Goal: Task Accomplishment & Management: Manage account settings

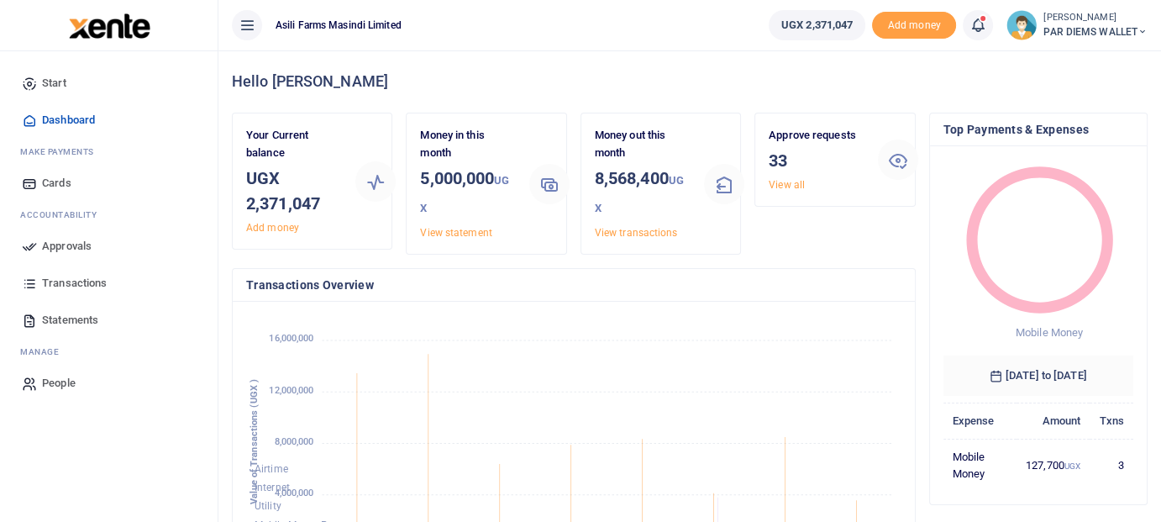
scroll to position [223, 177]
click at [62, 249] on span "Approvals" at bounding box center [67, 246] width 50 height 17
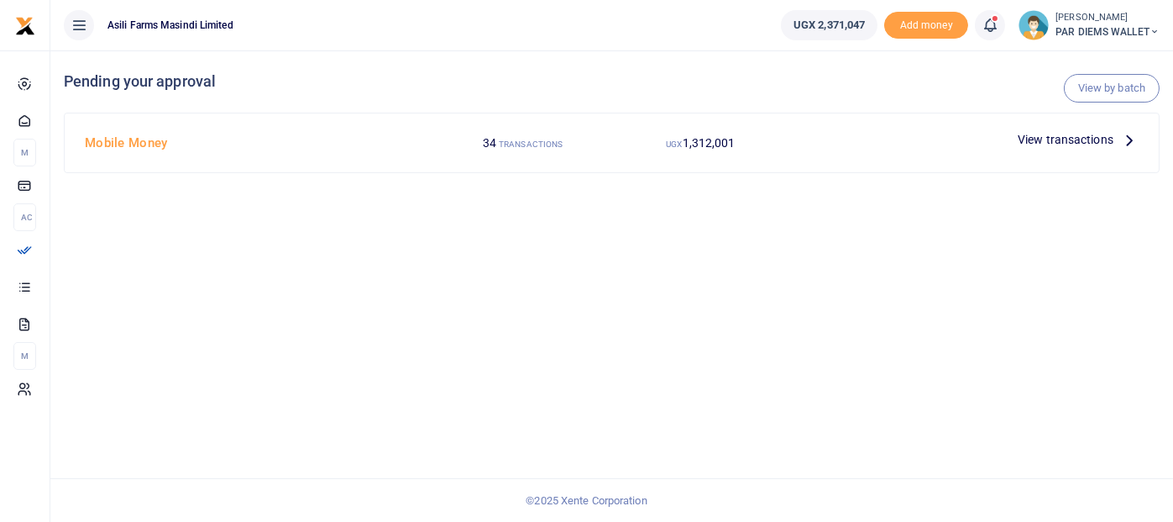
click at [1131, 142] on icon at bounding box center [1130, 139] width 18 height 18
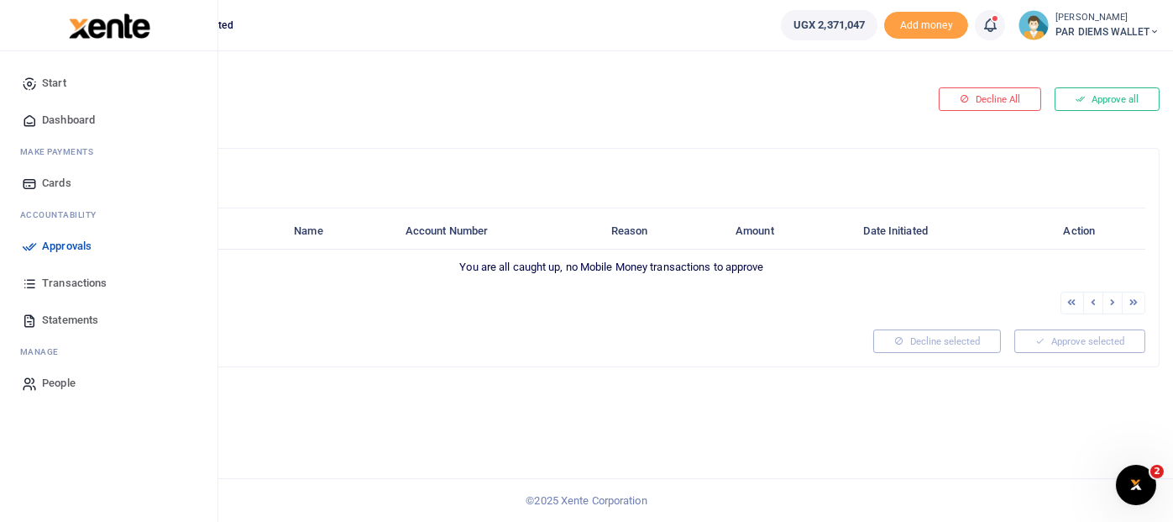
click at [55, 82] on span "Start" at bounding box center [54, 83] width 24 height 17
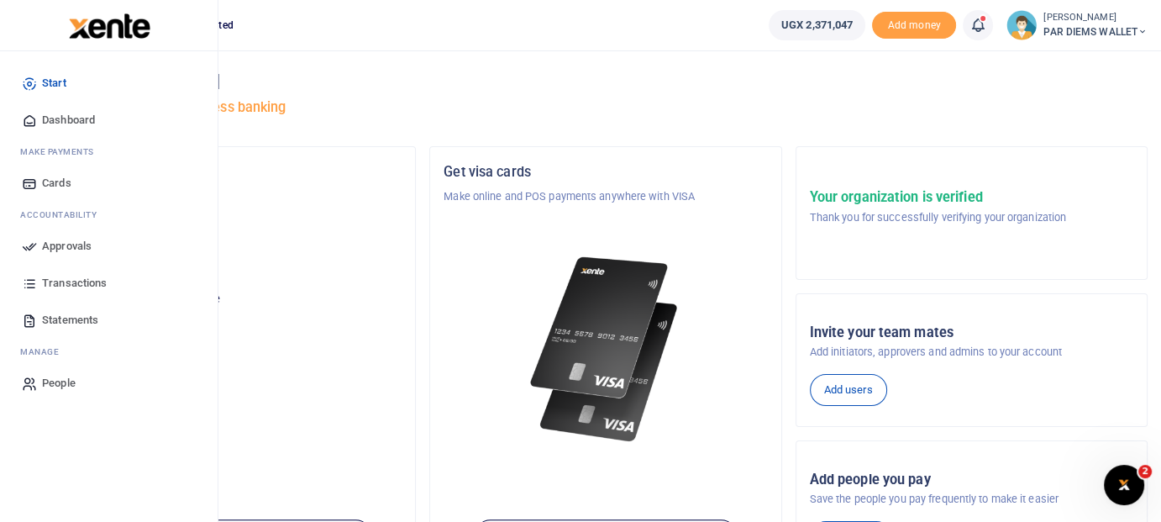
click at [58, 284] on span "Transactions" at bounding box center [74, 283] width 65 height 17
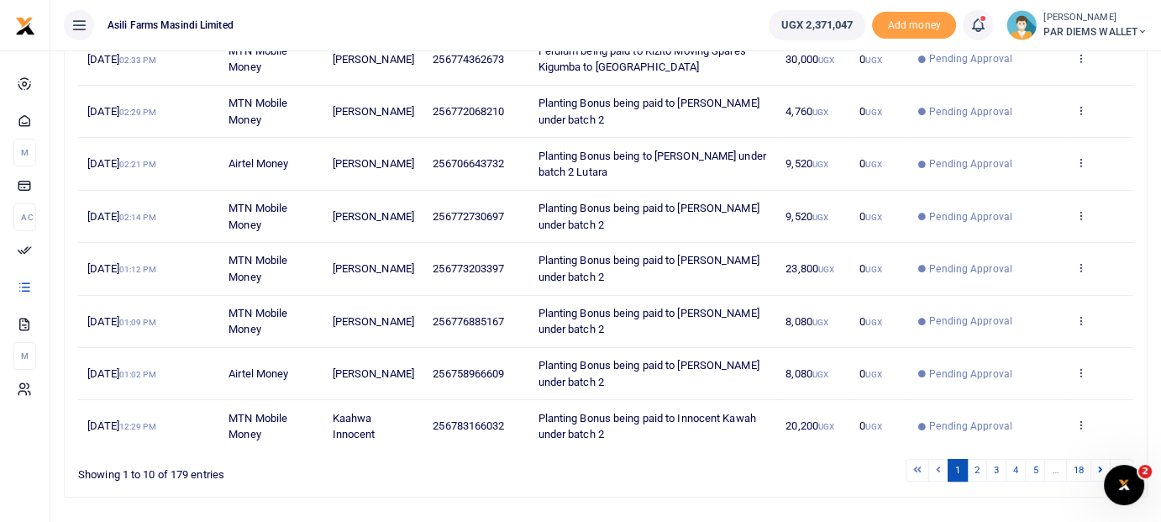
scroll to position [427, 0]
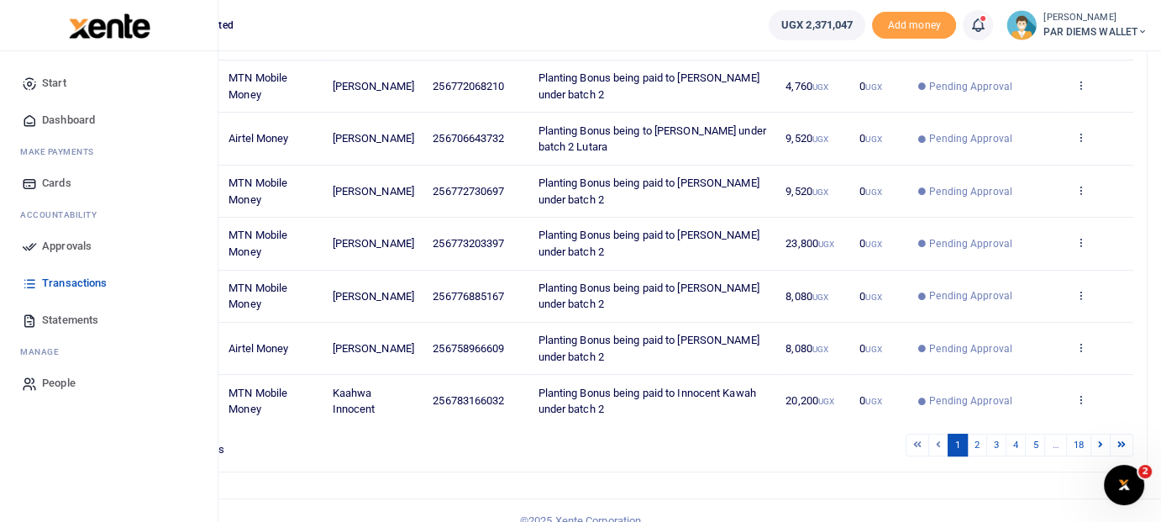
click at [69, 247] on span "Approvals" at bounding box center [67, 246] width 50 height 17
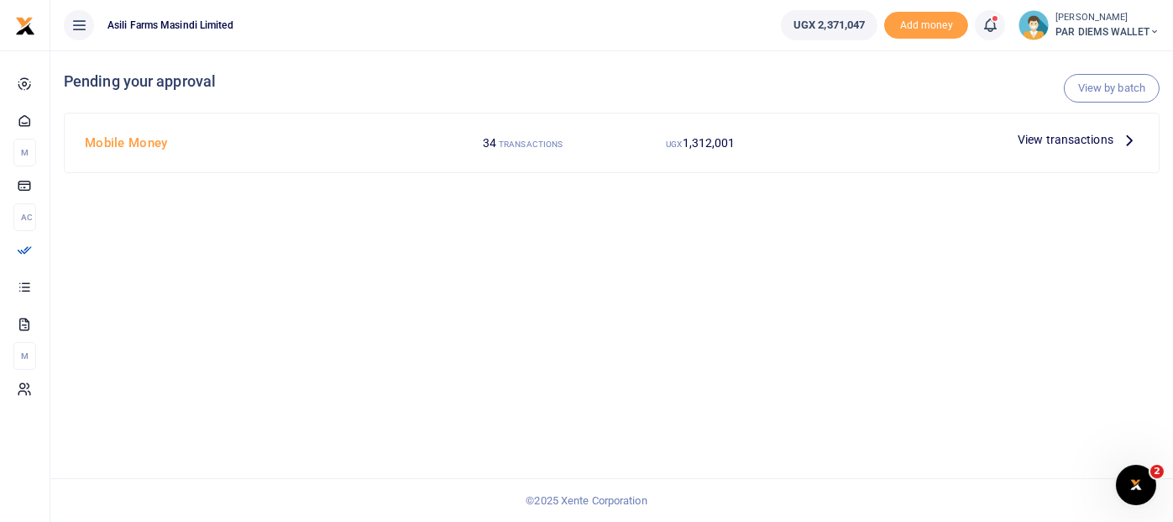
click at [1133, 138] on icon at bounding box center [1130, 139] width 18 height 18
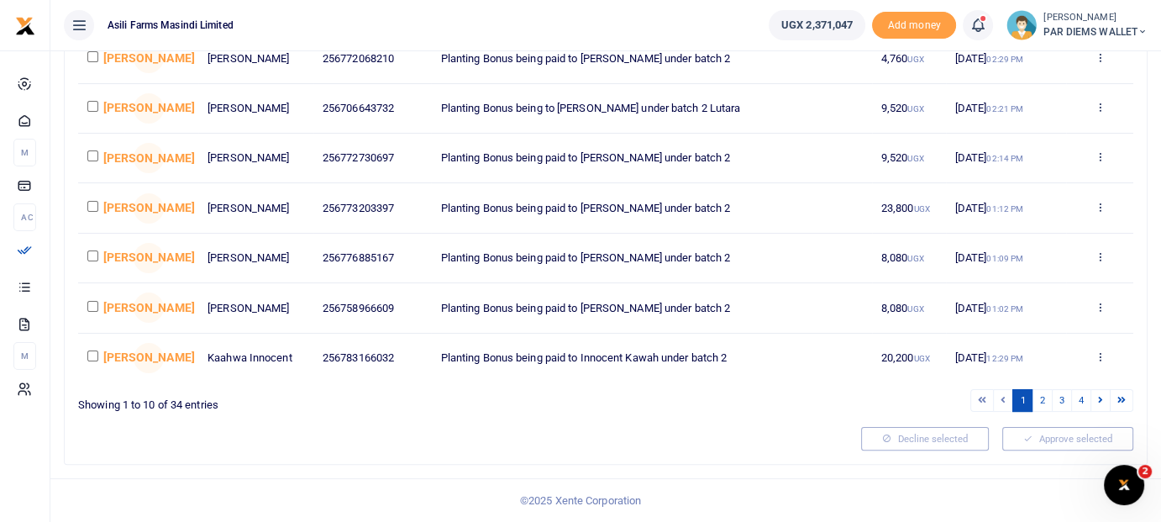
scroll to position [379, 0]
click at [1048, 402] on link "2" at bounding box center [1041, 400] width 20 height 23
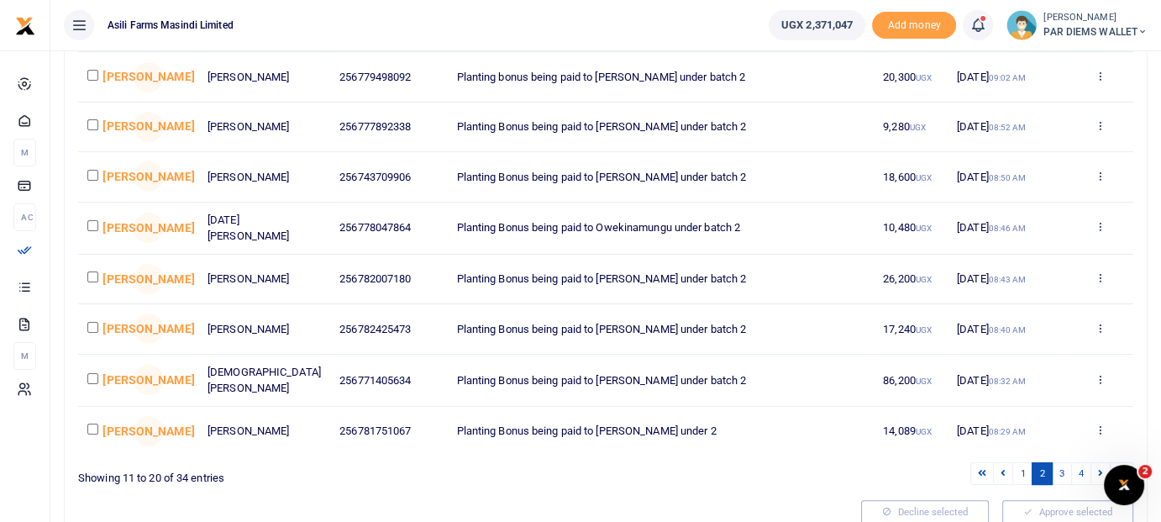
scroll to position [386, 0]
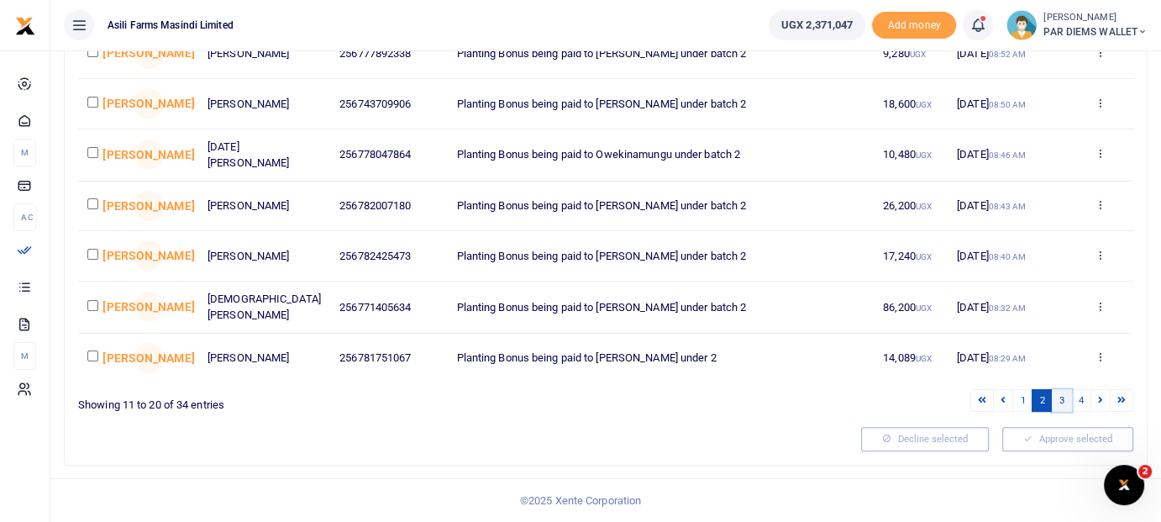
click at [1062, 400] on link "3" at bounding box center [1062, 400] width 20 height 23
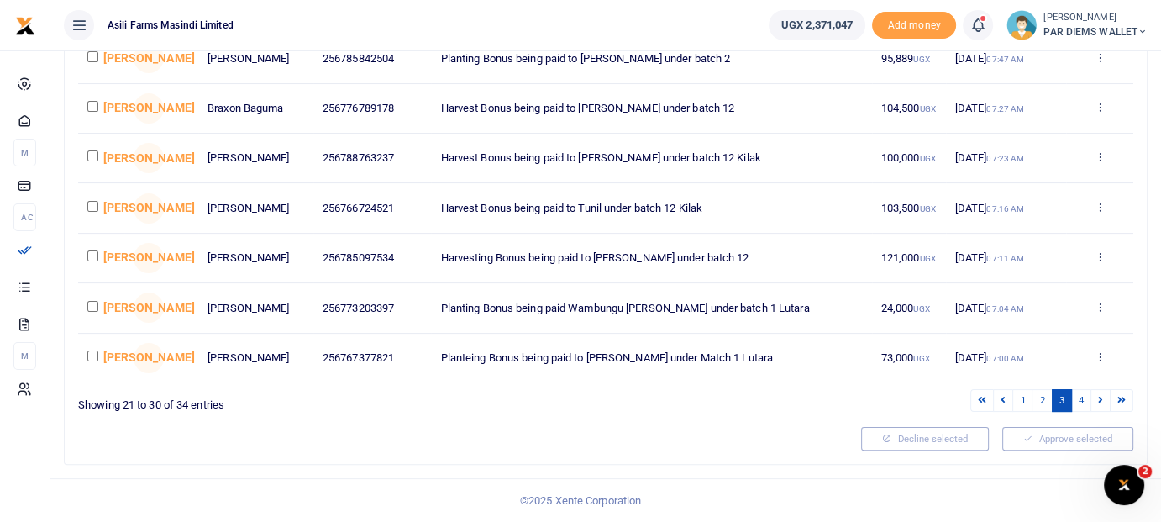
scroll to position [391, 0]
click at [1077, 403] on link "4" at bounding box center [1081, 400] width 20 height 23
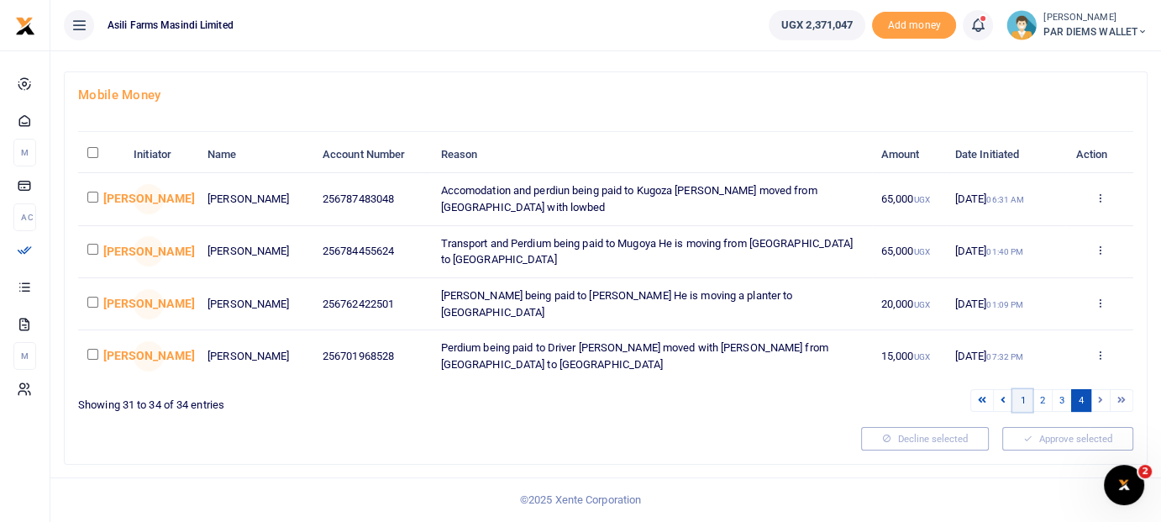
click at [1024, 404] on link "1" at bounding box center [1022, 400] width 20 height 23
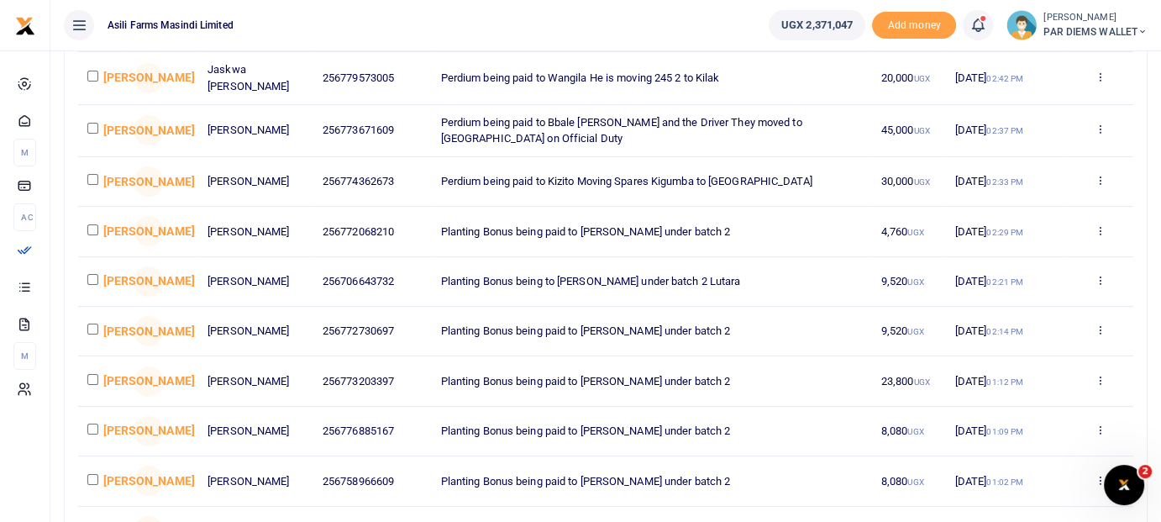
scroll to position [128, 0]
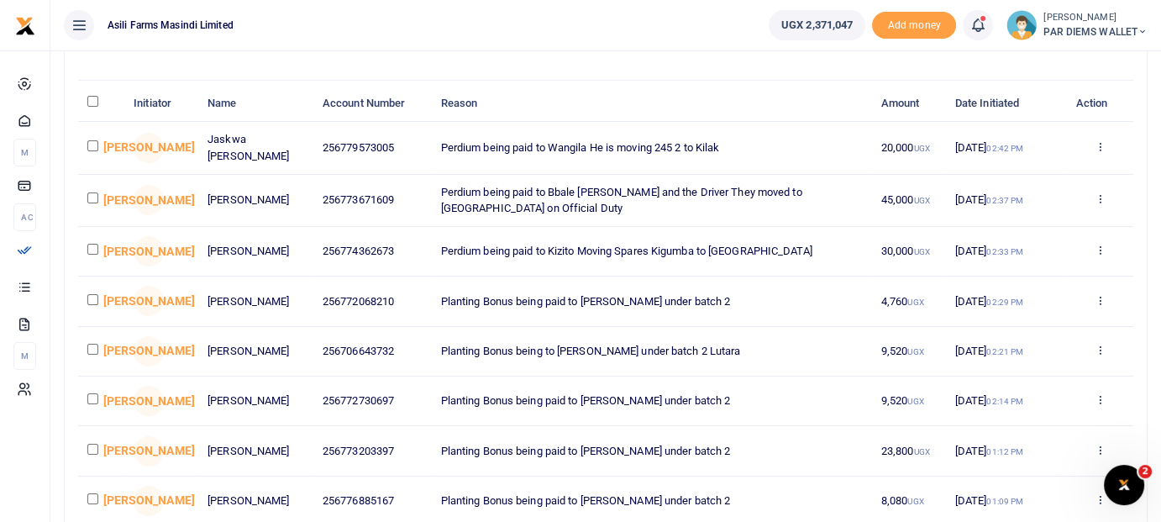
click at [97, 255] on input "checkbox" at bounding box center [92, 249] width 11 height 11
click at [96, 255] on input "checkbox" at bounding box center [92, 249] width 11 height 11
checkbox input "false"
click at [91, 203] on input "checkbox" at bounding box center [92, 197] width 11 height 11
checkbox input "true"
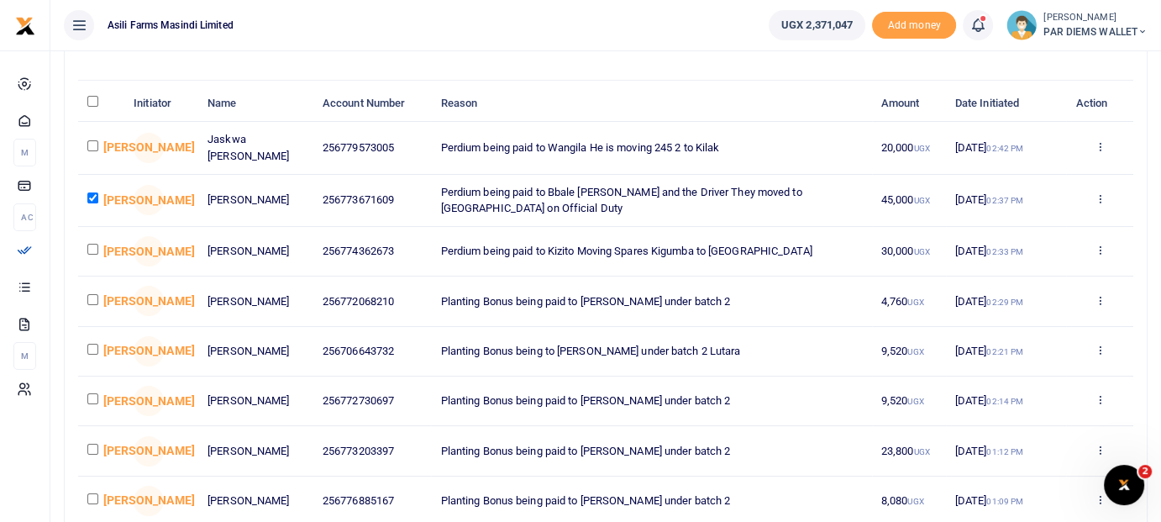
click at [91, 151] on input "checkbox" at bounding box center [92, 145] width 11 height 11
checkbox input "true"
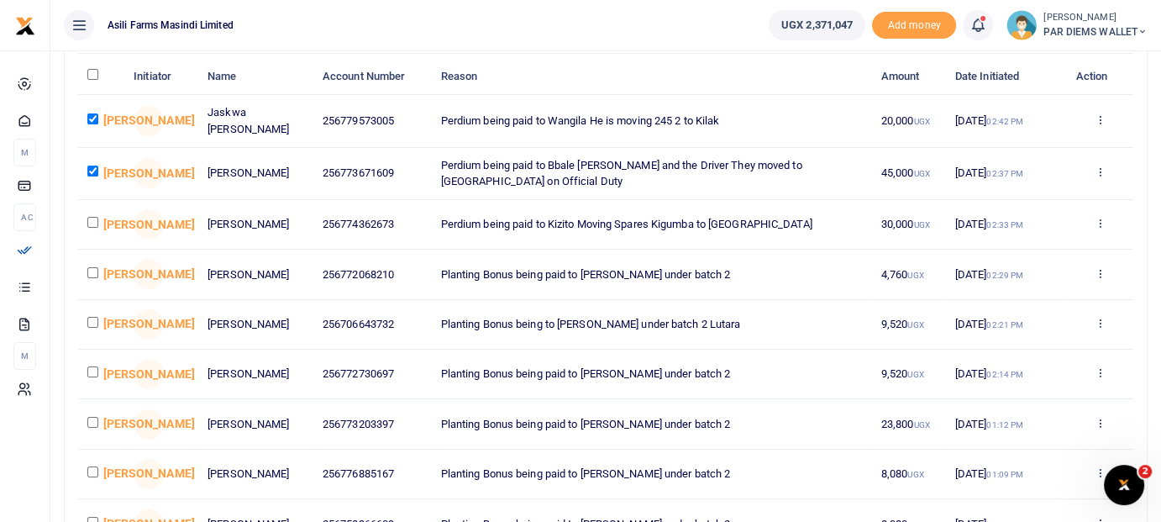
scroll to position [211, 0]
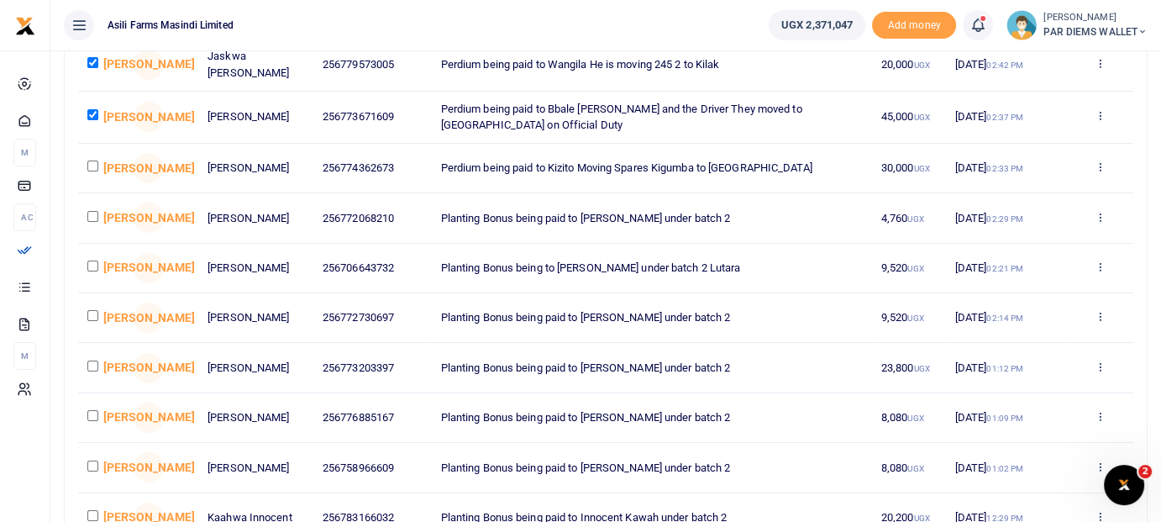
click at [94, 222] on input "checkbox" at bounding box center [92, 216] width 11 height 11
checkbox input "true"
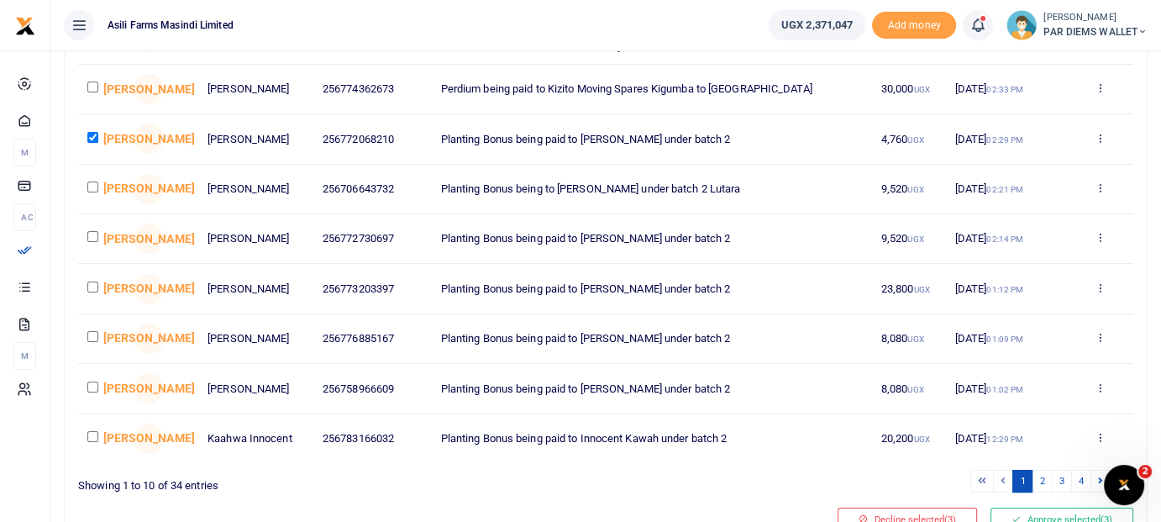
scroll to position [296, 0]
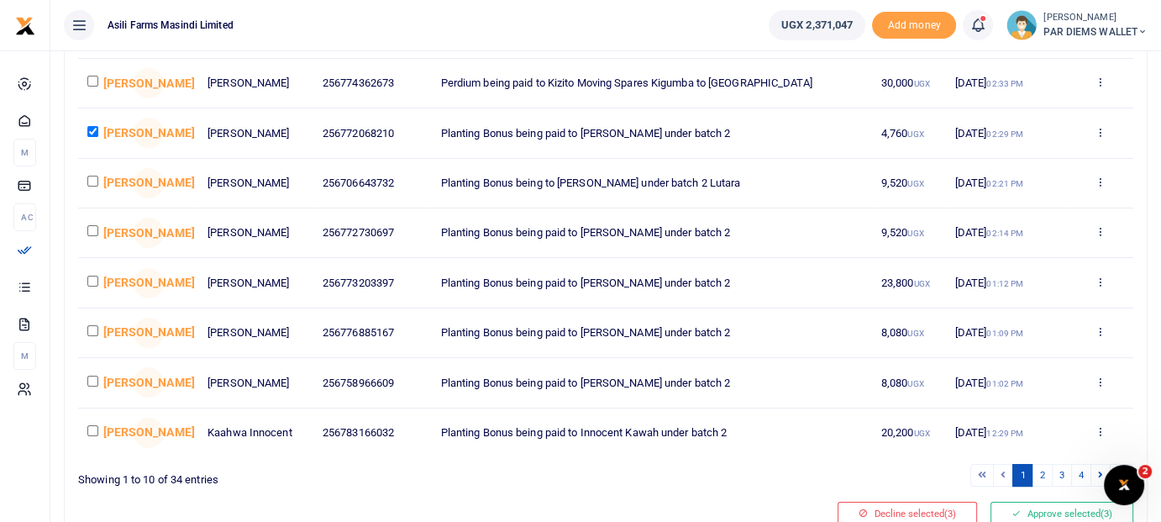
click at [87, 186] on input "checkbox" at bounding box center [92, 181] width 11 height 11
checkbox input "true"
click at [97, 248] on td at bounding box center [101, 233] width 46 height 50
click at [92, 236] on input "checkbox" at bounding box center [92, 230] width 11 height 11
checkbox input "true"
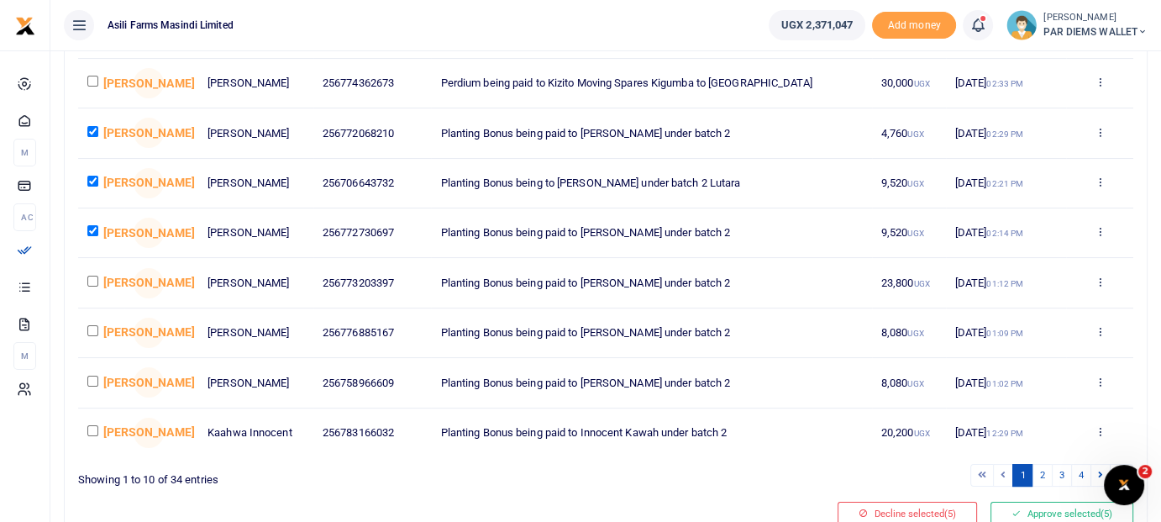
click at [94, 286] on input "checkbox" at bounding box center [92, 281] width 11 height 11
checkbox input "true"
click at [92, 336] on input "checkbox" at bounding box center [92, 330] width 11 height 11
checkbox input "true"
click at [95, 386] on input "checkbox" at bounding box center [92, 380] width 11 height 11
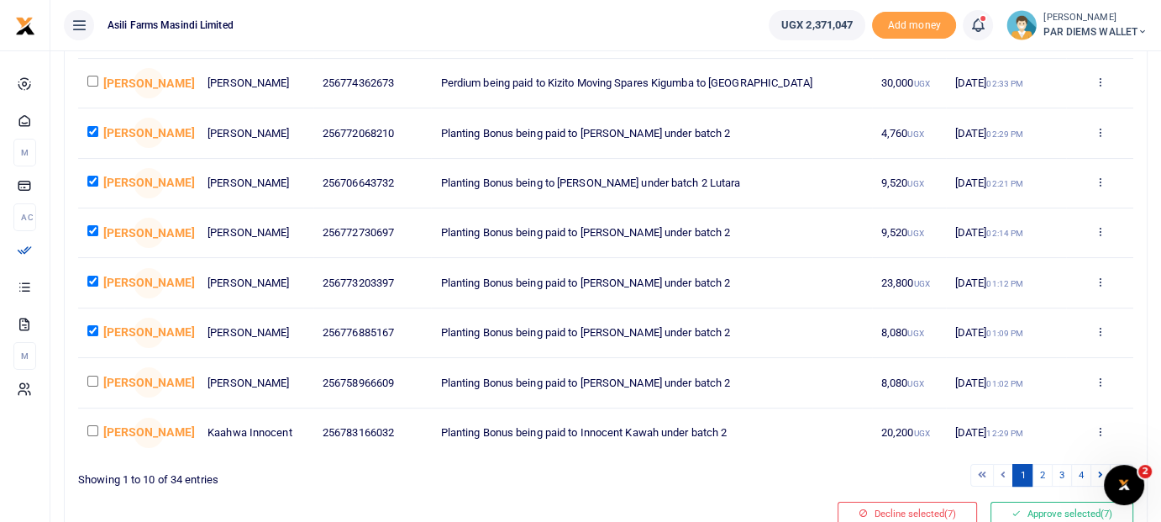
checkbox input "true"
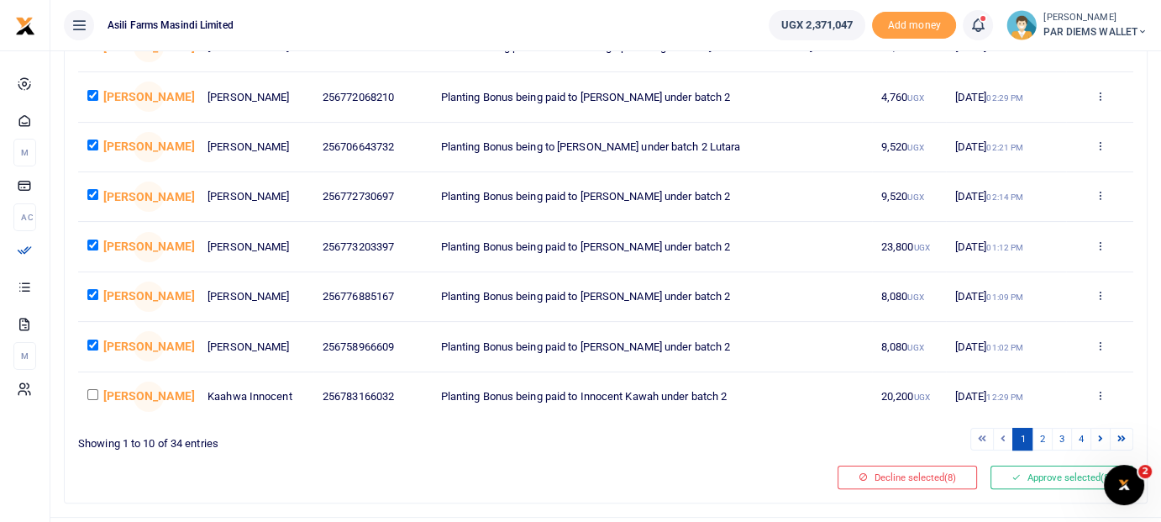
scroll to position [379, 0]
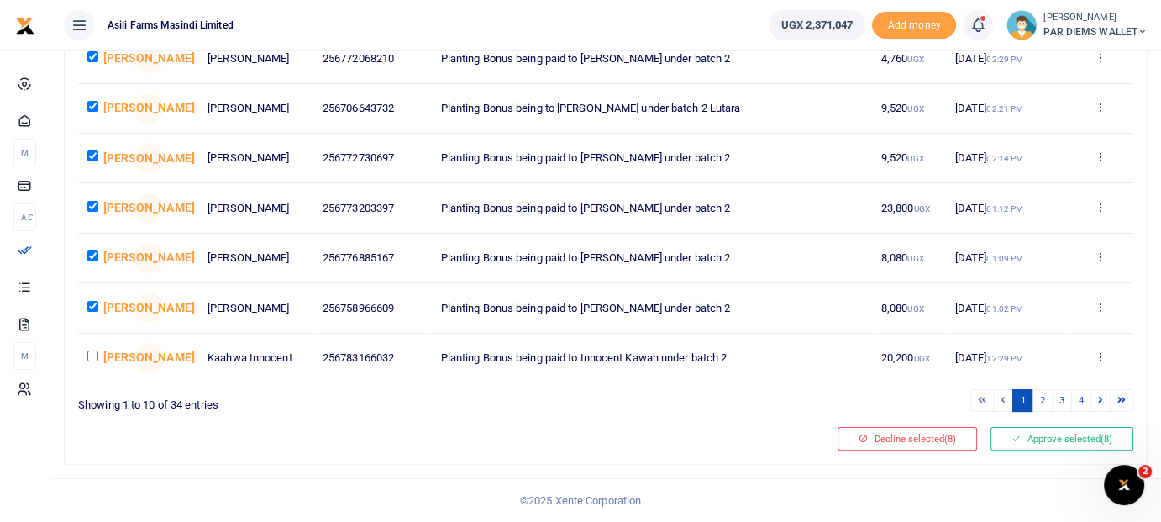
click at [94, 357] on input "checkbox" at bounding box center [92, 355] width 11 height 11
checkbox input "true"
click at [1052, 441] on button "Approve selected (9)" at bounding box center [1061, 439] width 143 height 24
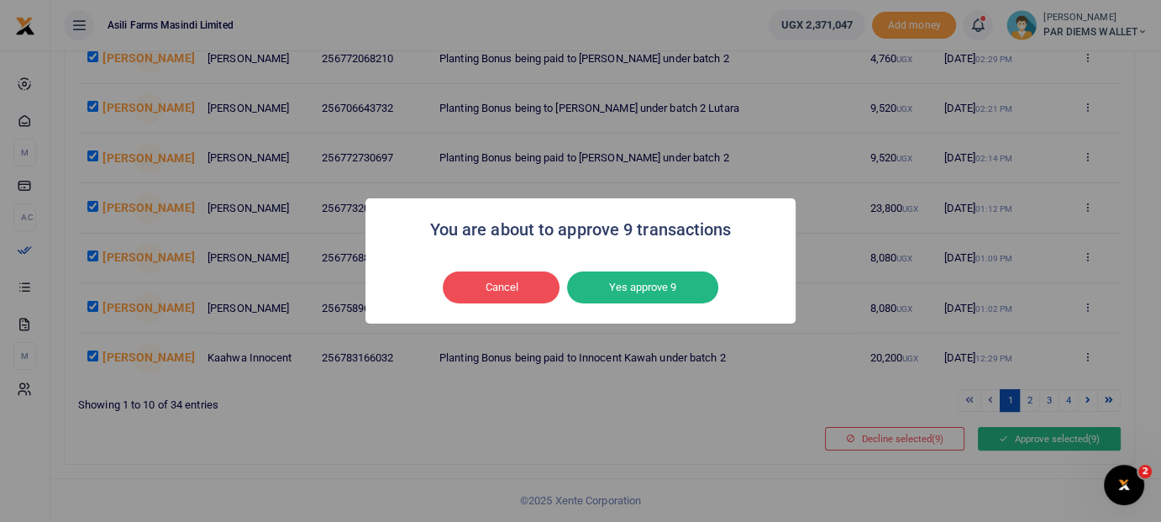
scroll to position [360, 0]
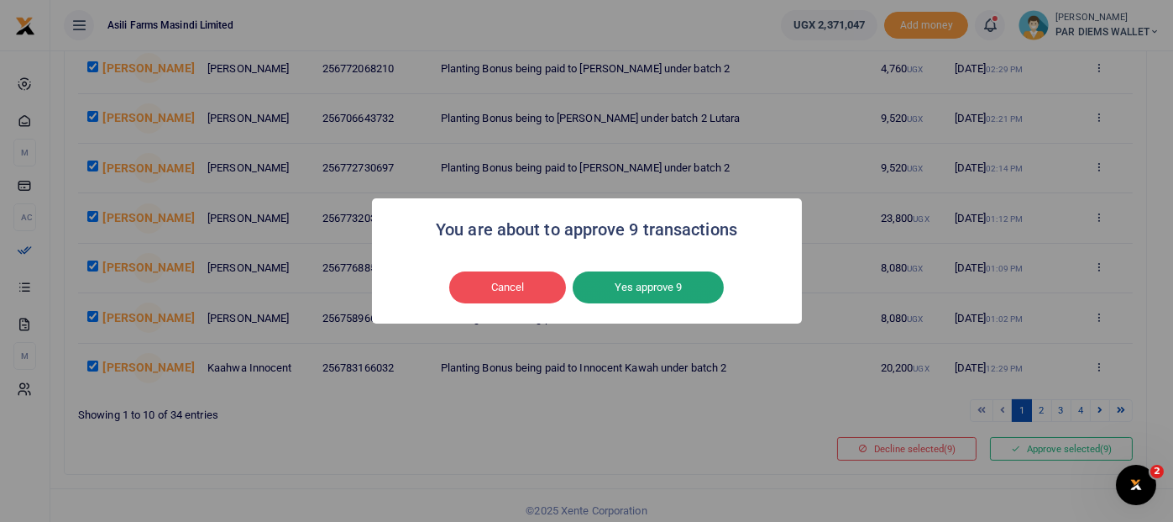
click at [685, 293] on button "Yes approve 9" at bounding box center [648, 287] width 151 height 32
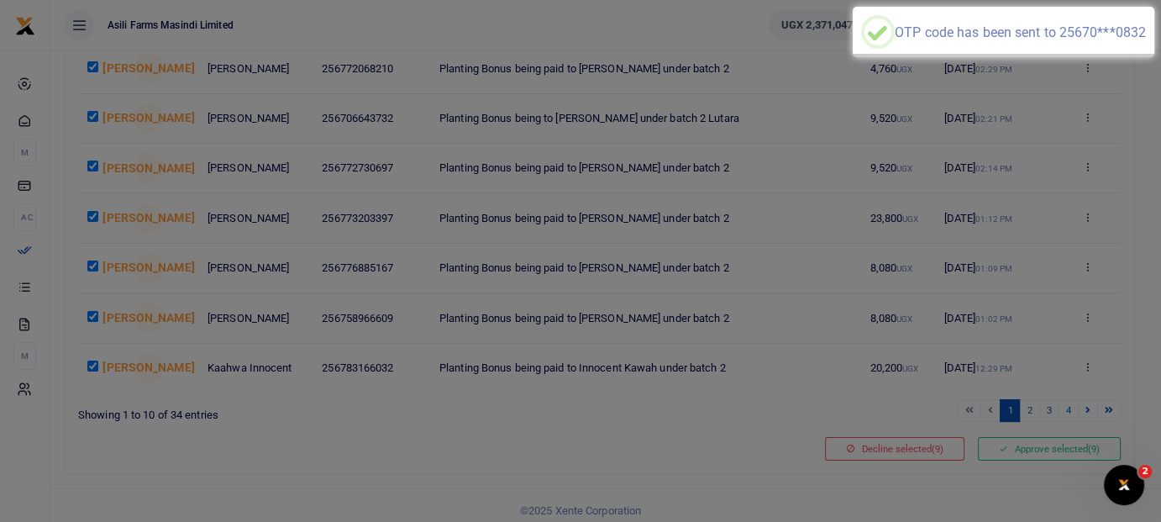
scroll to position [344, 0]
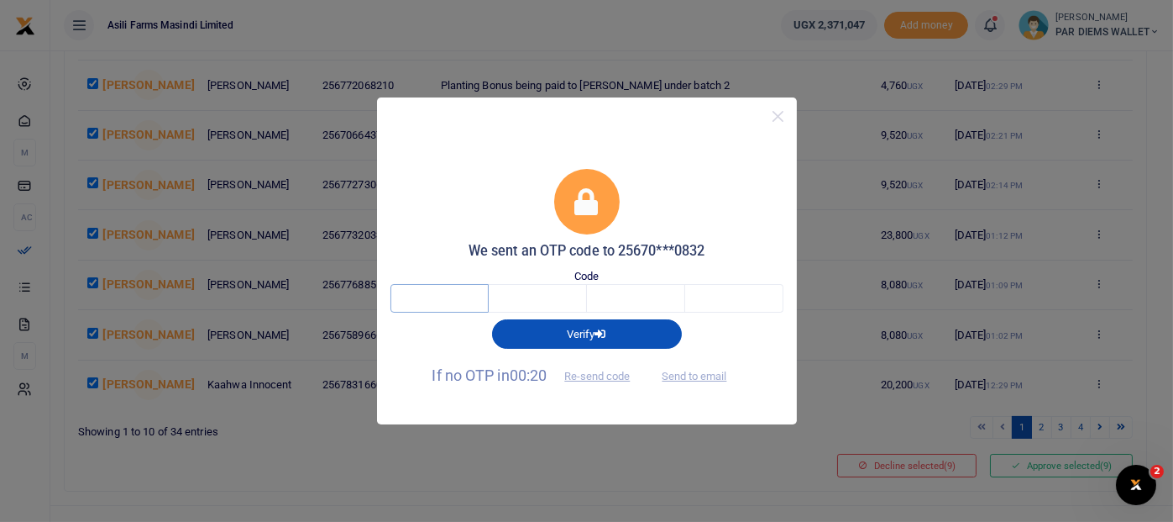
click at [457, 305] on input "text" at bounding box center [440, 298] width 98 height 29
type input "4"
type input "1"
type input "8"
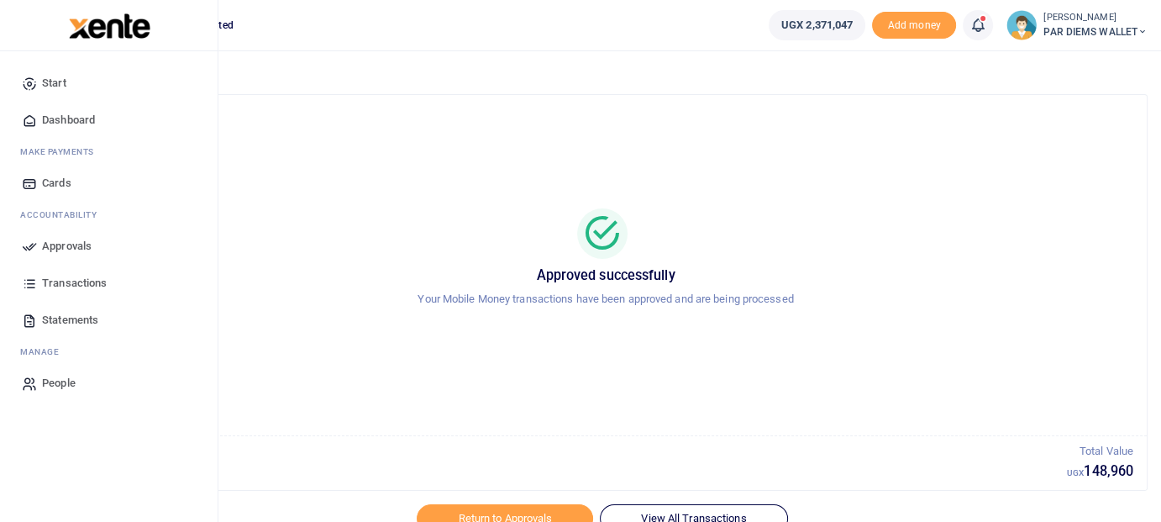
click at [55, 243] on span "Approvals" at bounding box center [67, 246] width 50 height 17
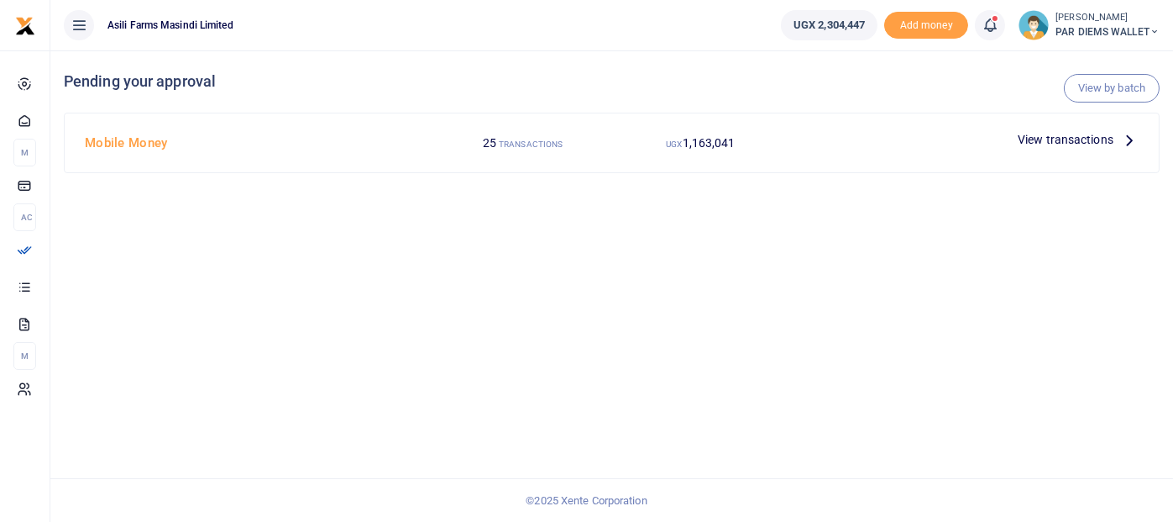
click at [1129, 138] on icon at bounding box center [1130, 139] width 18 height 18
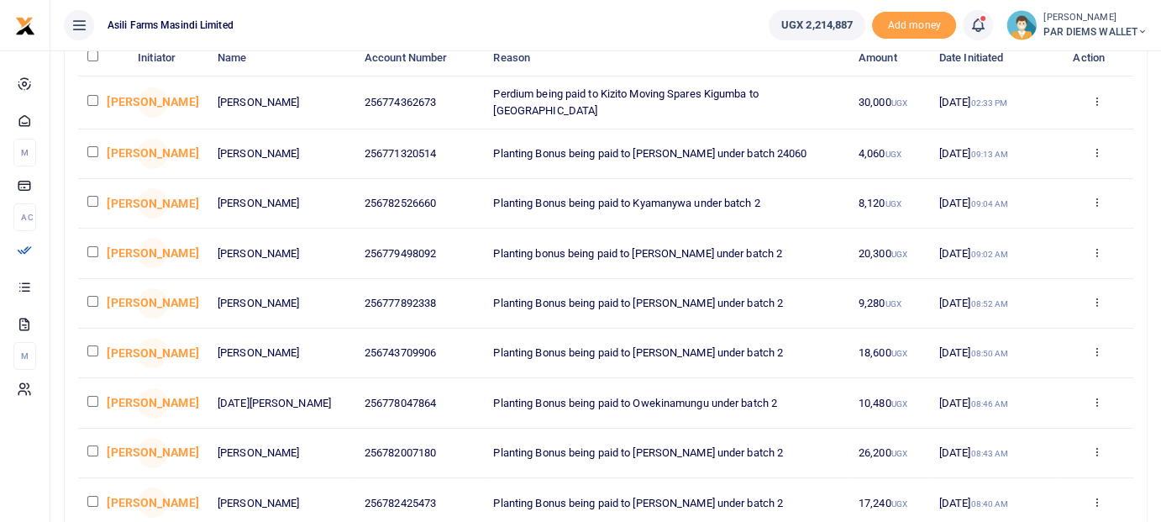
scroll to position [168, 0]
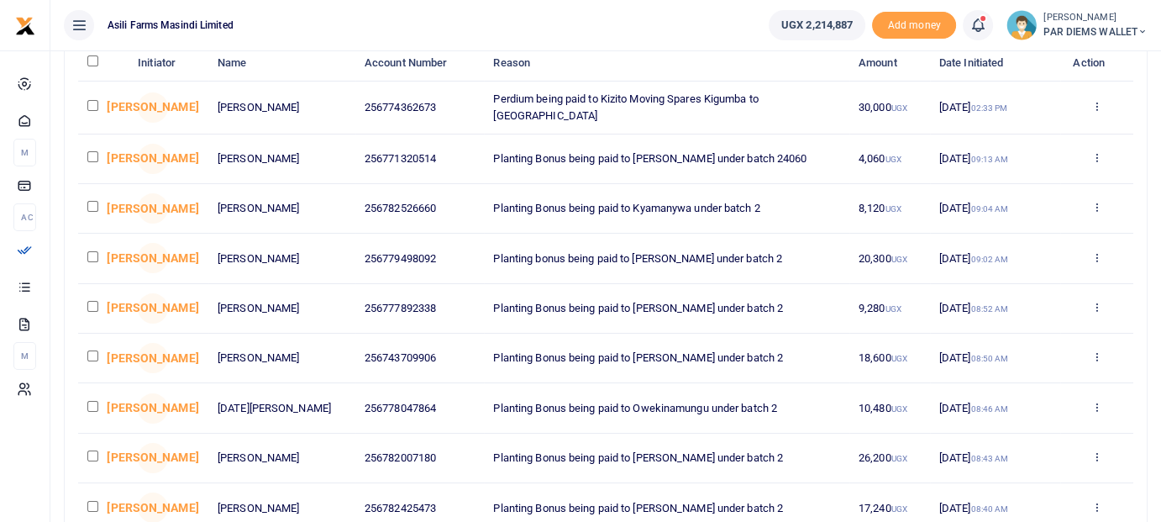
click at [94, 155] on input "checkbox" at bounding box center [92, 156] width 11 height 11
checkbox input "true"
click at [90, 203] on input "checkbox" at bounding box center [92, 206] width 11 height 11
checkbox input "true"
click at [93, 252] on input "checkbox" at bounding box center [92, 256] width 11 height 11
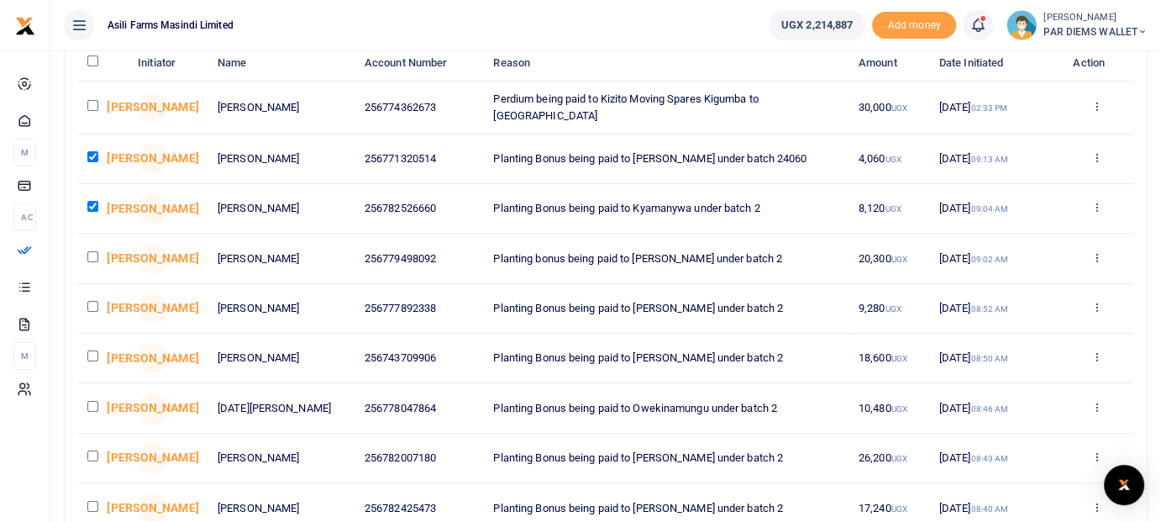
checkbox input "true"
click at [96, 301] on input "checkbox" at bounding box center [92, 306] width 11 height 11
checkbox input "true"
click at [96, 350] on input "checkbox" at bounding box center [92, 355] width 11 height 11
checkbox input "true"
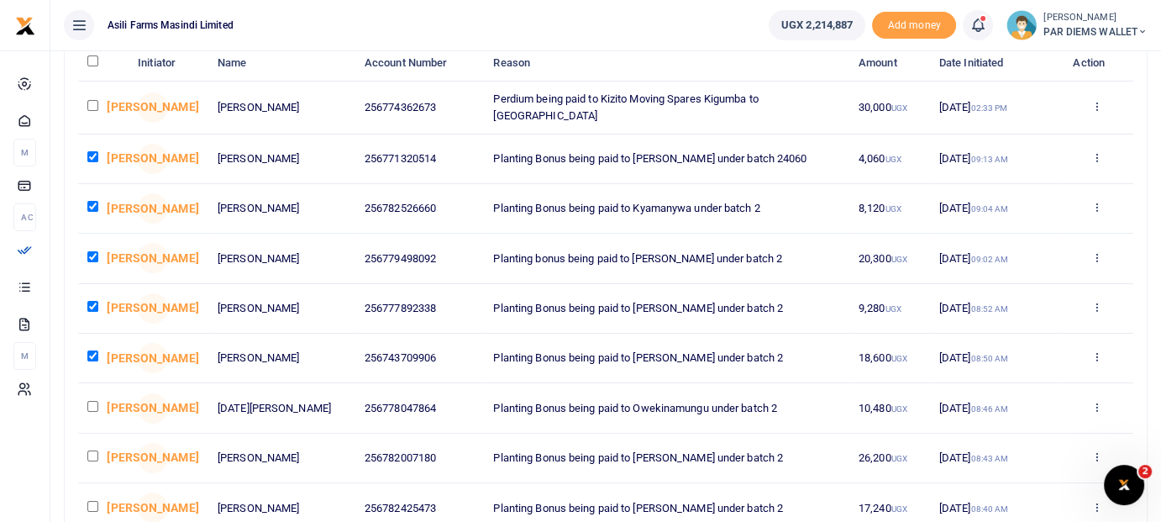
scroll to position [0, 0]
click at [96, 401] on input "checkbox" at bounding box center [92, 406] width 11 height 11
checkbox input "true"
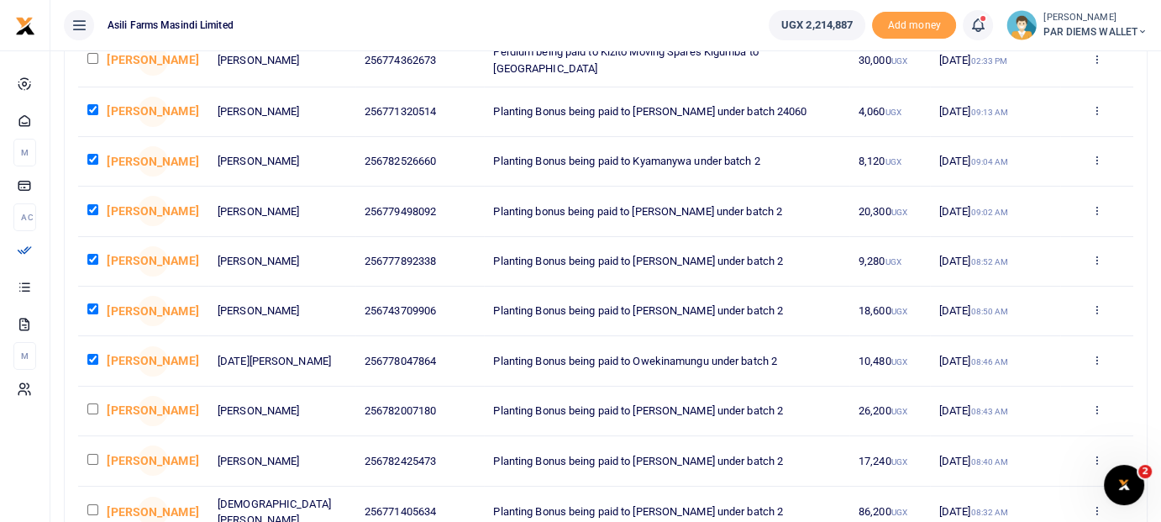
scroll to position [336, 0]
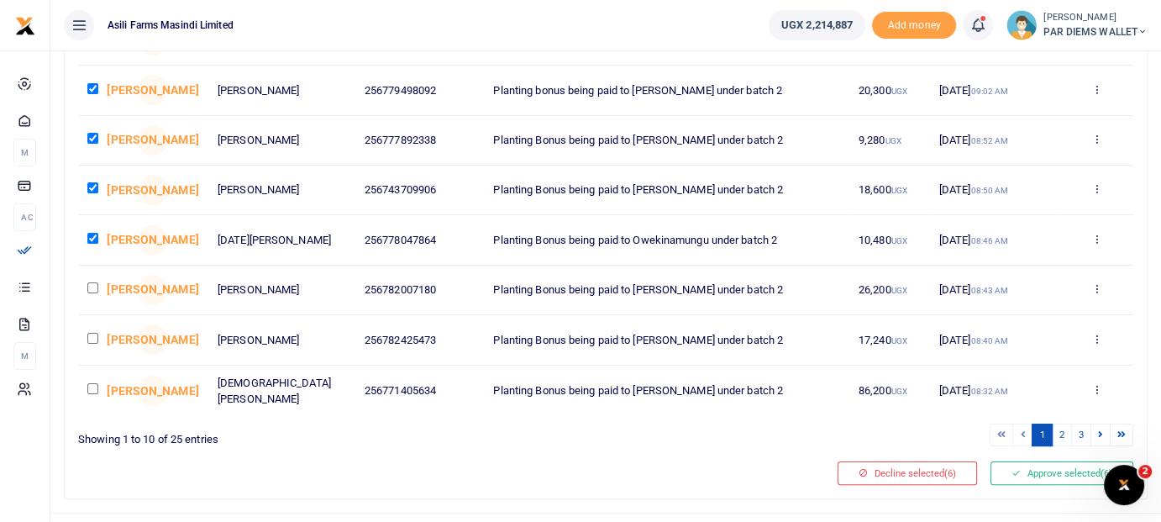
click at [95, 285] on input "checkbox" at bounding box center [92, 287] width 11 height 11
checkbox input "true"
click at [94, 333] on input "checkbox" at bounding box center [92, 338] width 11 height 11
checkbox input "true"
click at [92, 383] on input "checkbox" at bounding box center [92, 388] width 11 height 11
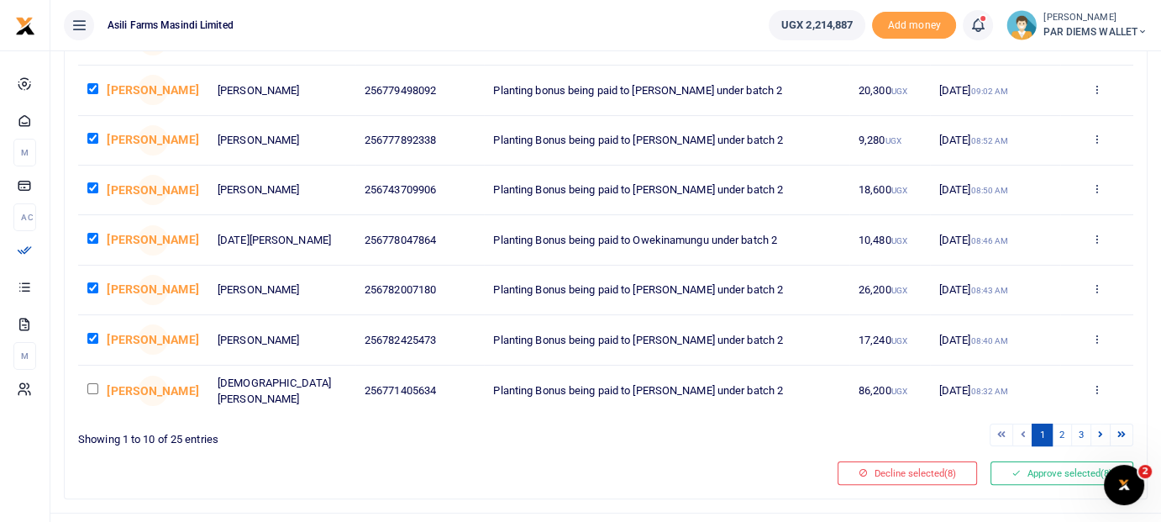
checkbox input "true"
click at [1084, 463] on button "Approve selected (9)" at bounding box center [1061, 473] width 143 height 24
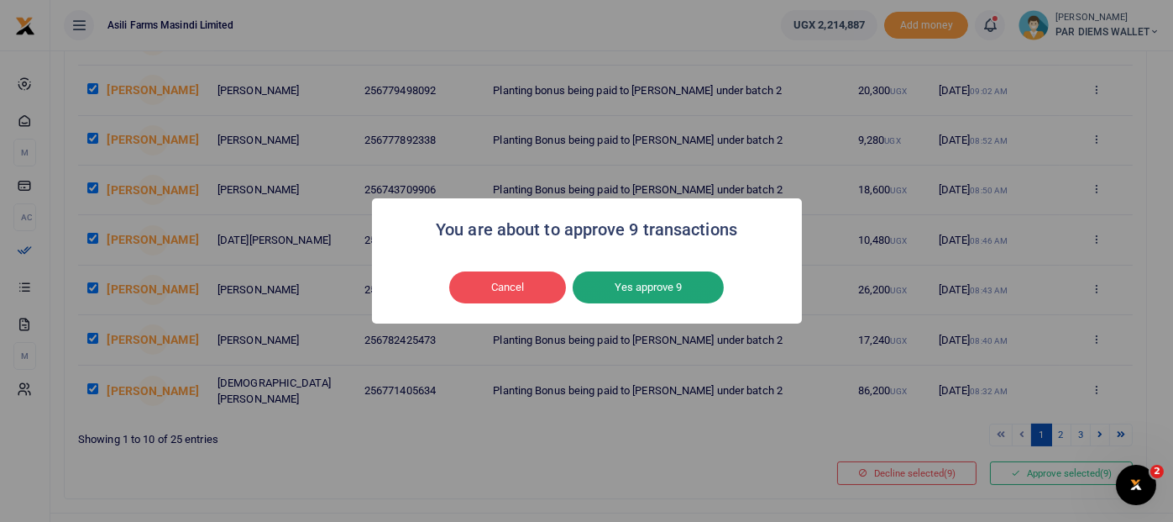
click at [672, 290] on button "Yes approve 9" at bounding box center [648, 287] width 151 height 32
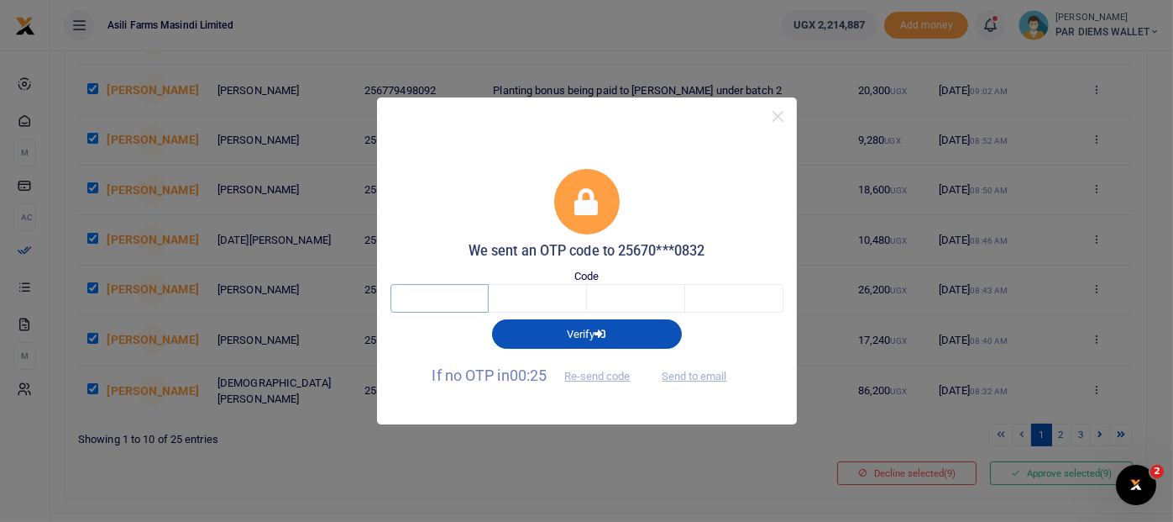
click at [434, 295] on input "text" at bounding box center [440, 298] width 98 height 29
type input "3"
type input "9"
type input "3"
type input "2"
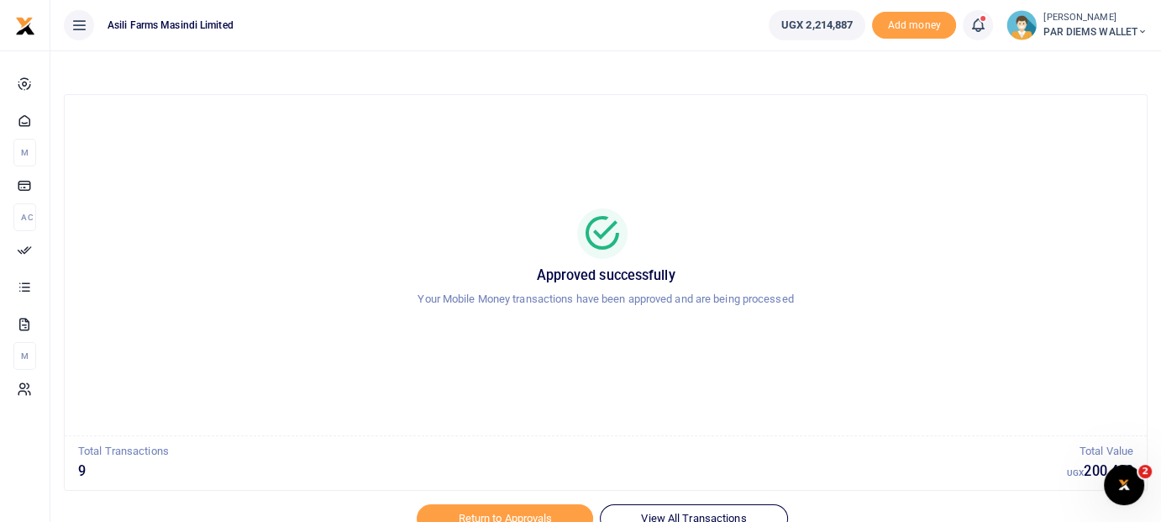
click at [539, 517] on div at bounding box center [580, 511] width 294 height 20
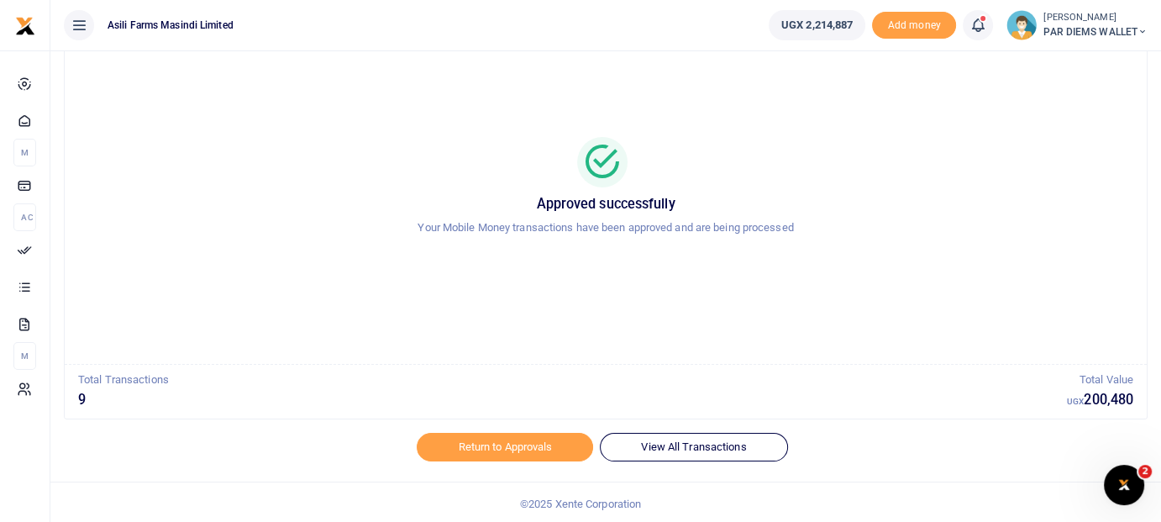
scroll to position [74, 0]
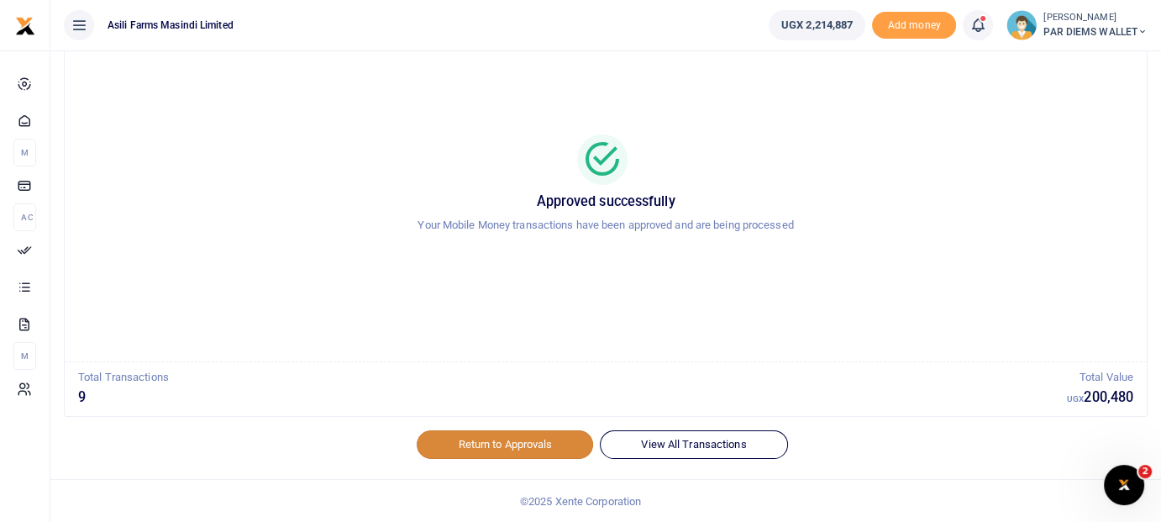
click at [472, 444] on link "Return to Approvals" at bounding box center [505, 444] width 176 height 29
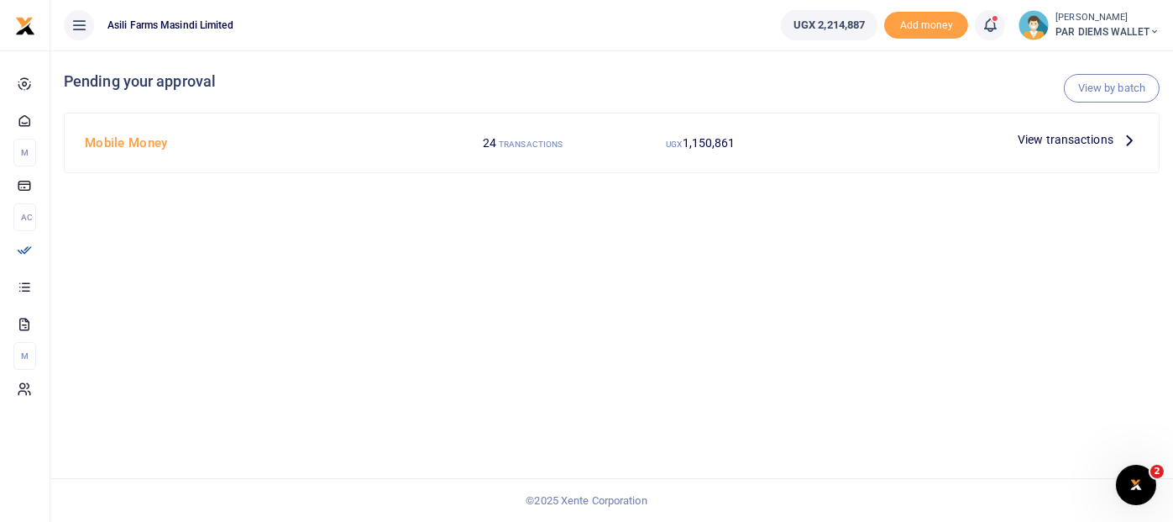
click at [1133, 138] on icon at bounding box center [1130, 139] width 18 height 18
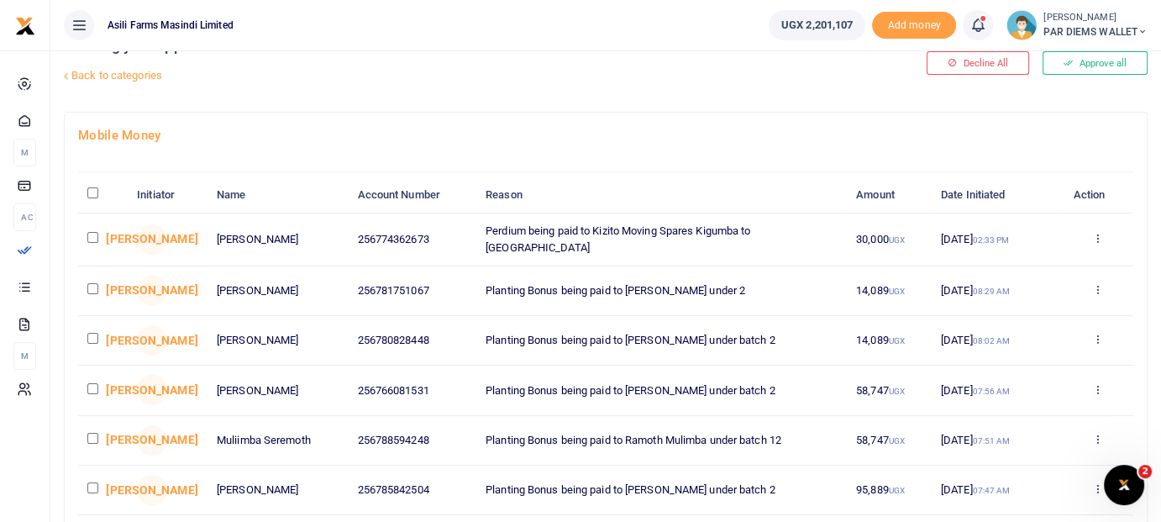
scroll to position [84, 0]
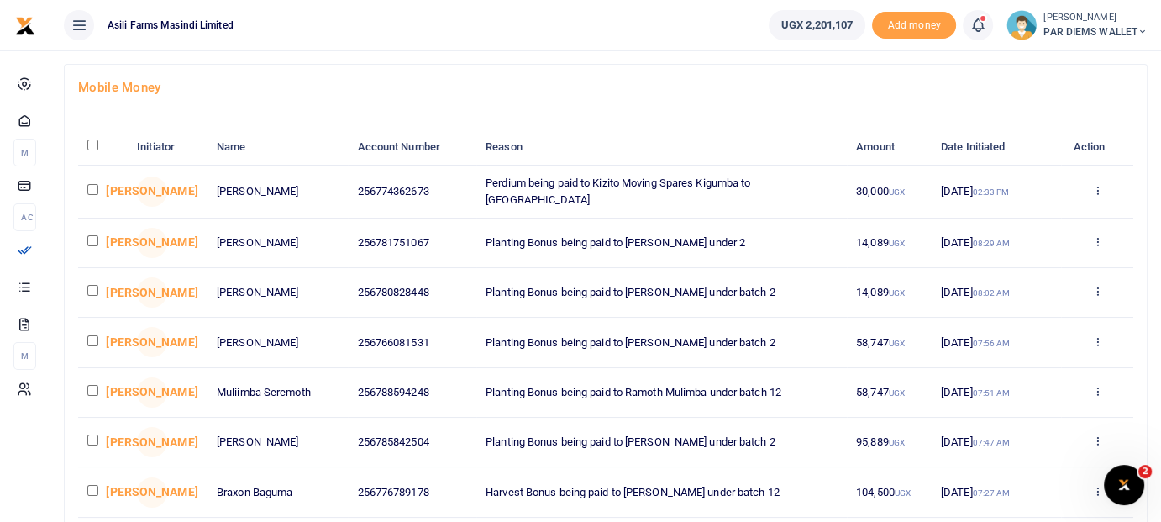
click at [96, 236] on input "checkbox" at bounding box center [92, 240] width 11 height 11
checkbox input "true"
click at [92, 286] on input "checkbox" at bounding box center [92, 290] width 11 height 11
checkbox input "true"
click at [93, 335] on input "checkbox" at bounding box center [92, 340] width 11 height 11
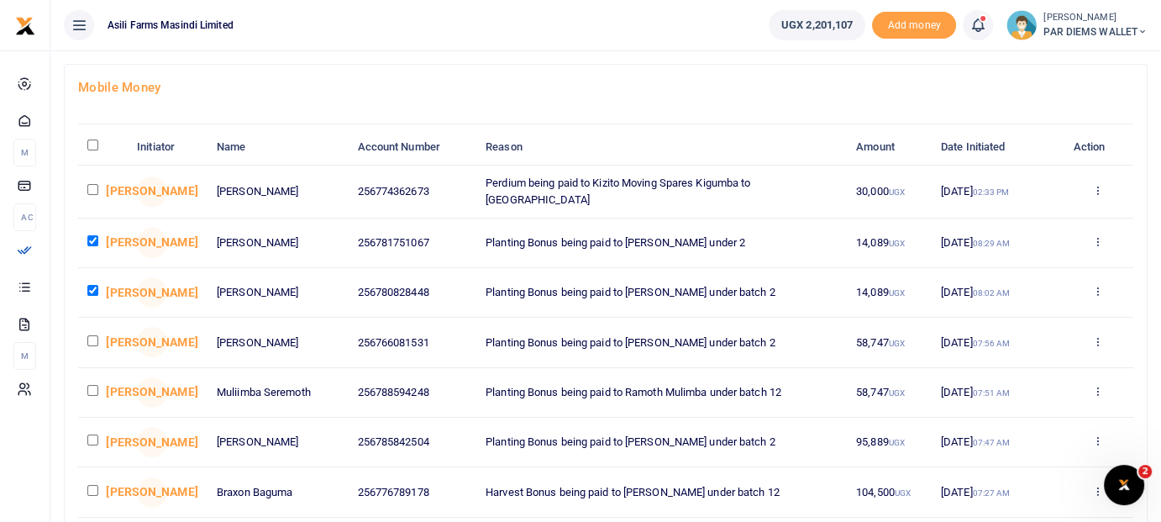
checkbox input "true"
click at [96, 385] on input "checkbox" at bounding box center [92, 390] width 11 height 11
checkbox input "true"
click at [96, 436] on input "checkbox" at bounding box center [92, 439] width 11 height 11
checkbox input "true"
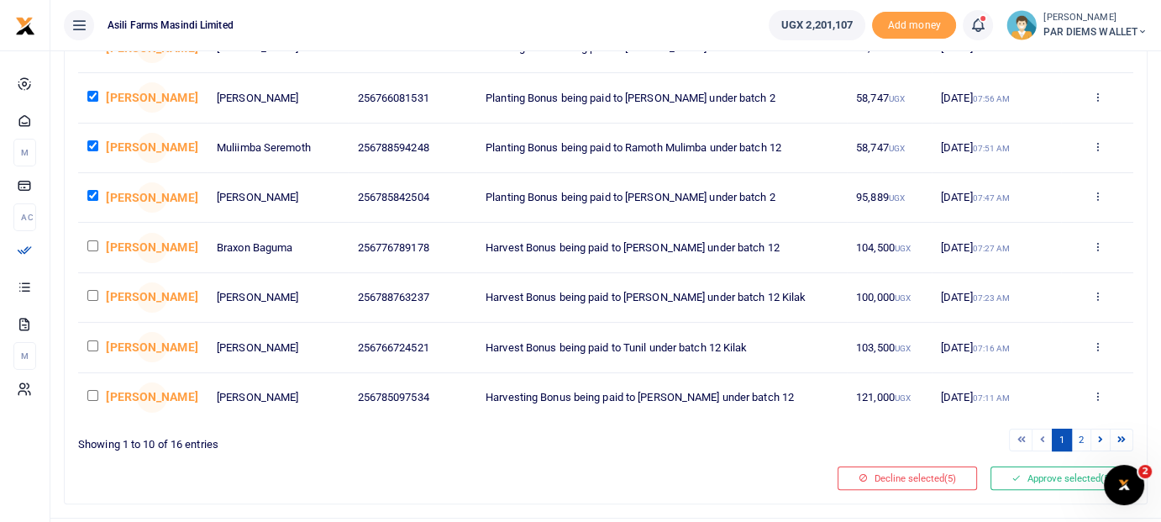
scroll to position [336, 0]
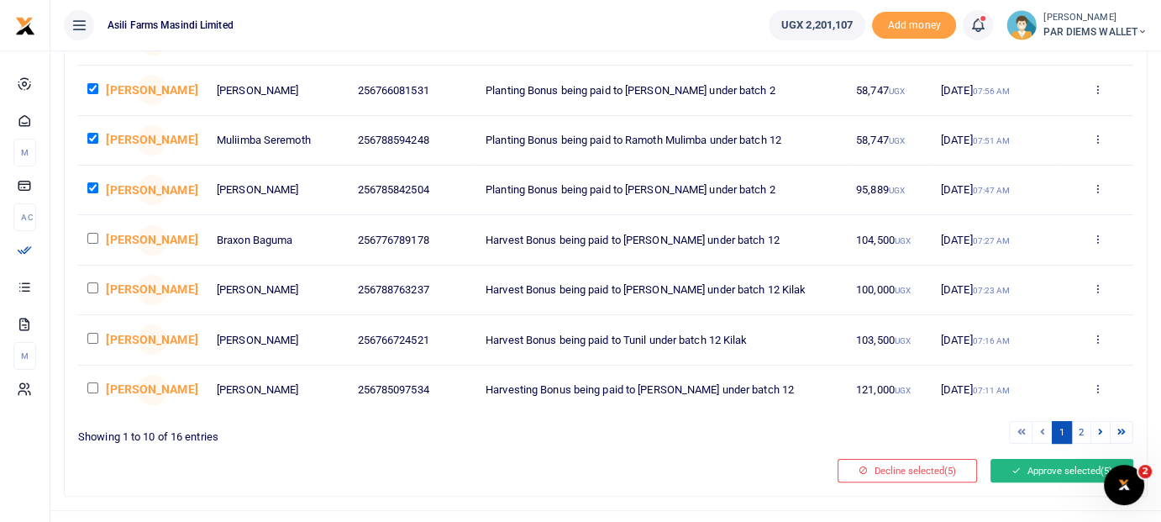
click at [1067, 467] on button "Approve selected (5)" at bounding box center [1061, 471] width 143 height 24
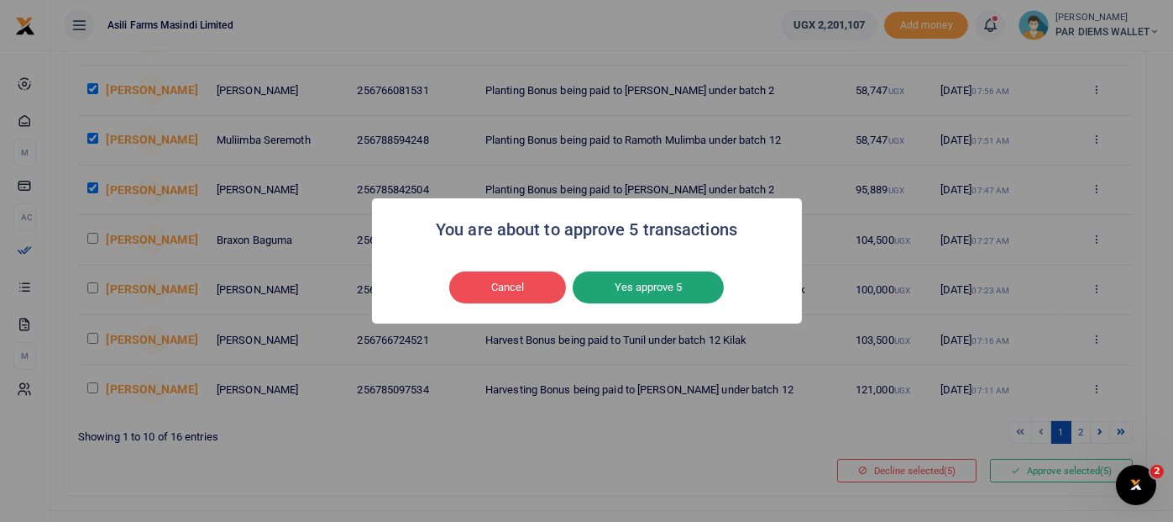
click at [709, 290] on button "Yes approve 5" at bounding box center [648, 287] width 151 height 32
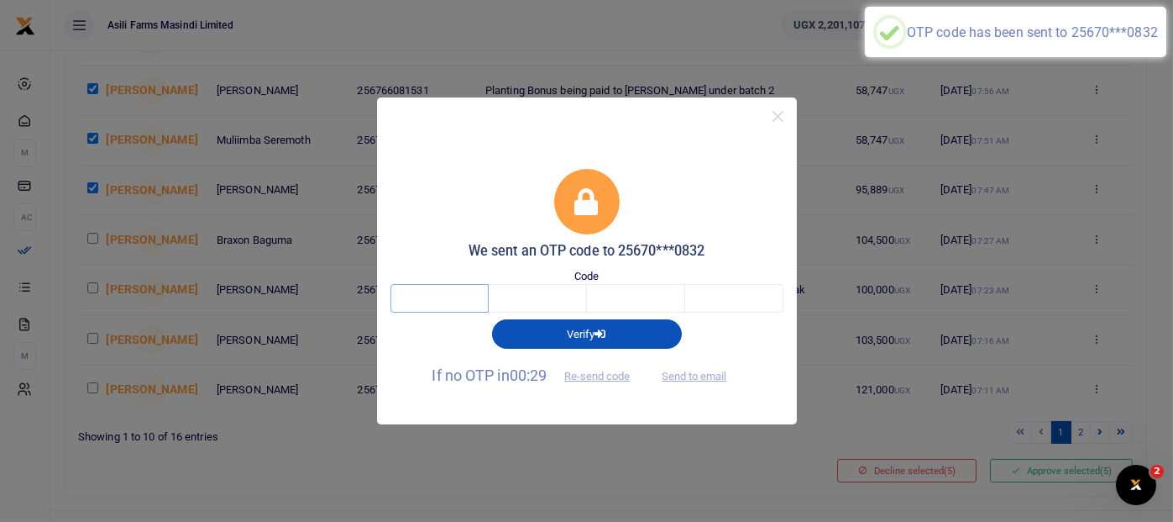
click at [438, 297] on input "text" at bounding box center [440, 298] width 98 height 29
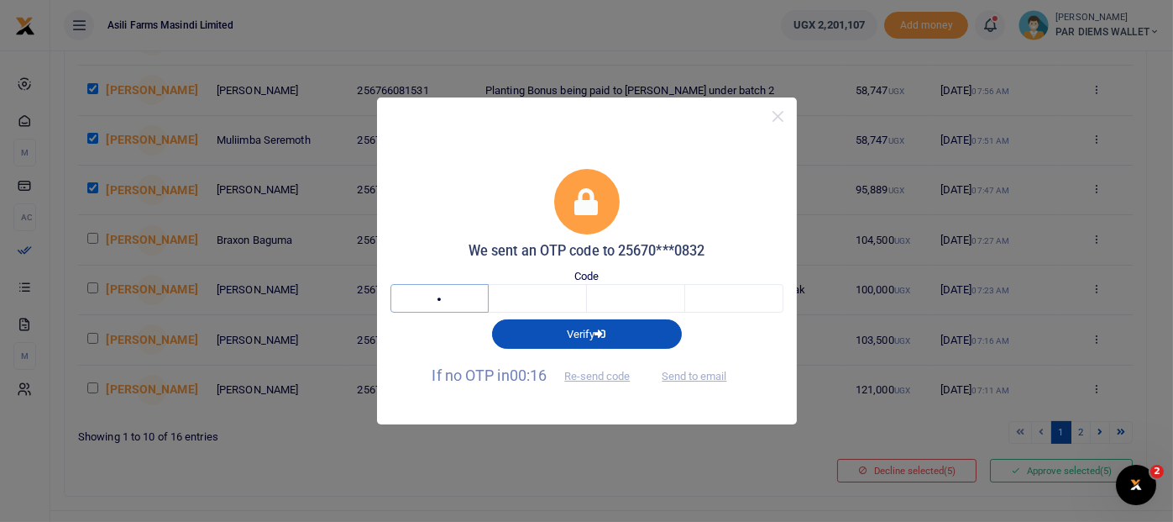
type input "5"
type input "2"
type input "1"
type input "8"
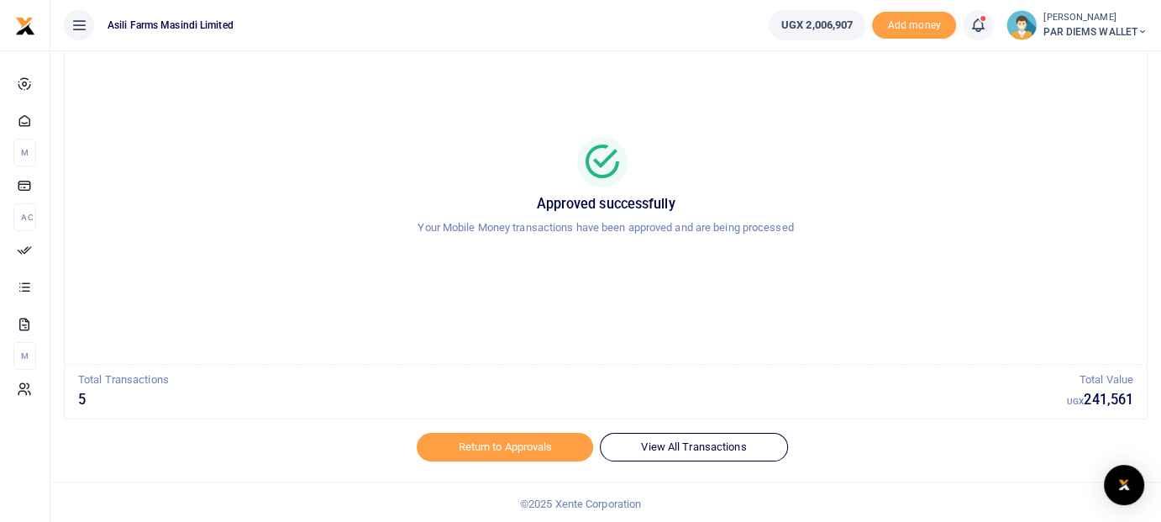
scroll to position [74, 0]
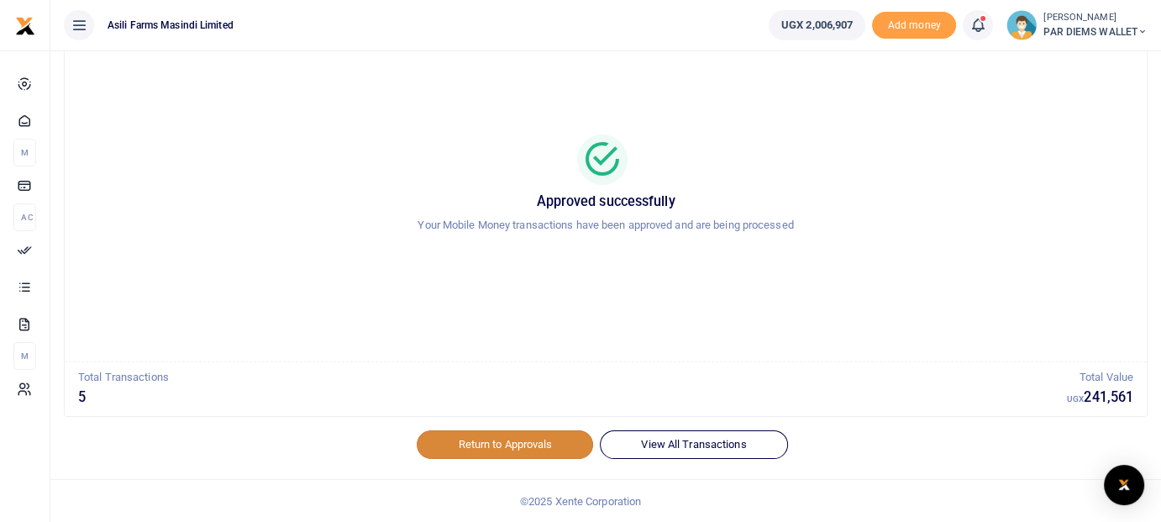
click at [502, 436] on link "Return to Approvals" at bounding box center [505, 444] width 176 height 29
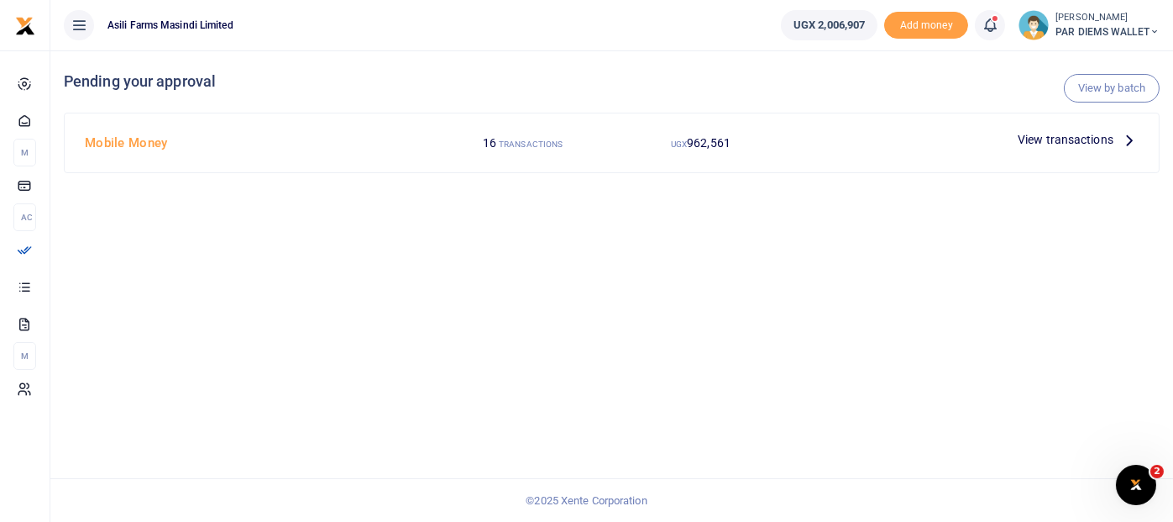
click at [1131, 138] on icon at bounding box center [1130, 139] width 18 height 18
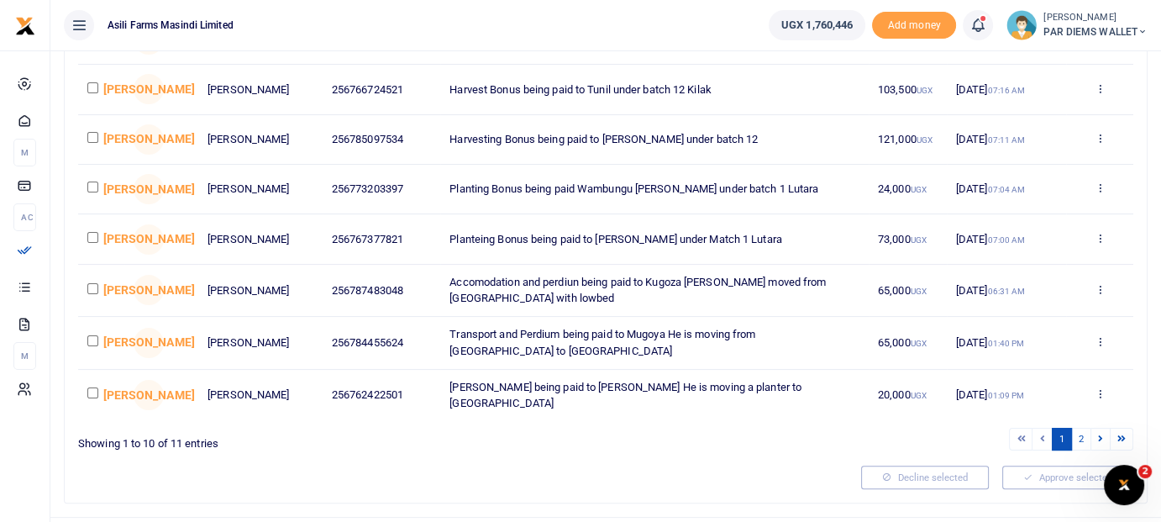
scroll to position [336, 0]
click at [94, 241] on input "checkbox" at bounding box center [92, 235] width 11 height 11
checkbox input "true"
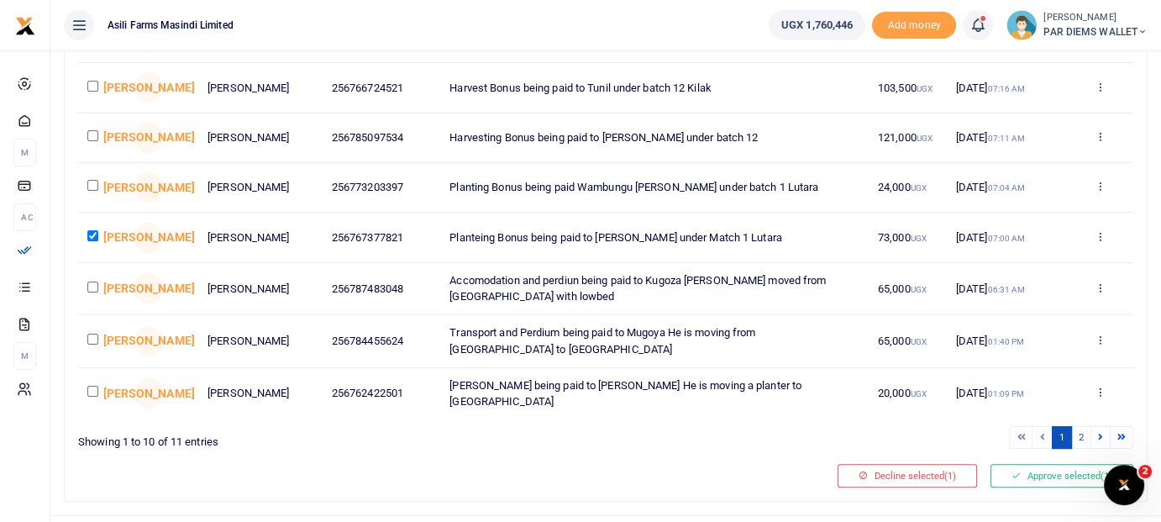
click at [93, 191] on input "checkbox" at bounding box center [92, 185] width 11 height 11
checkbox input "true"
click at [1068, 487] on button "Approve selected (2)" at bounding box center [1061, 476] width 143 height 24
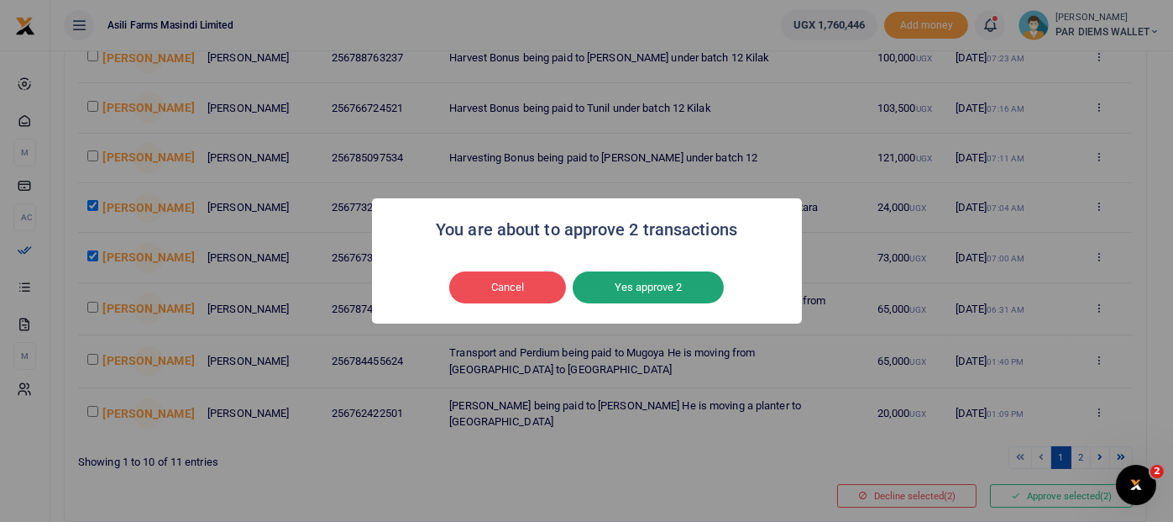
click at [694, 295] on button "Yes approve 2" at bounding box center [648, 287] width 151 height 32
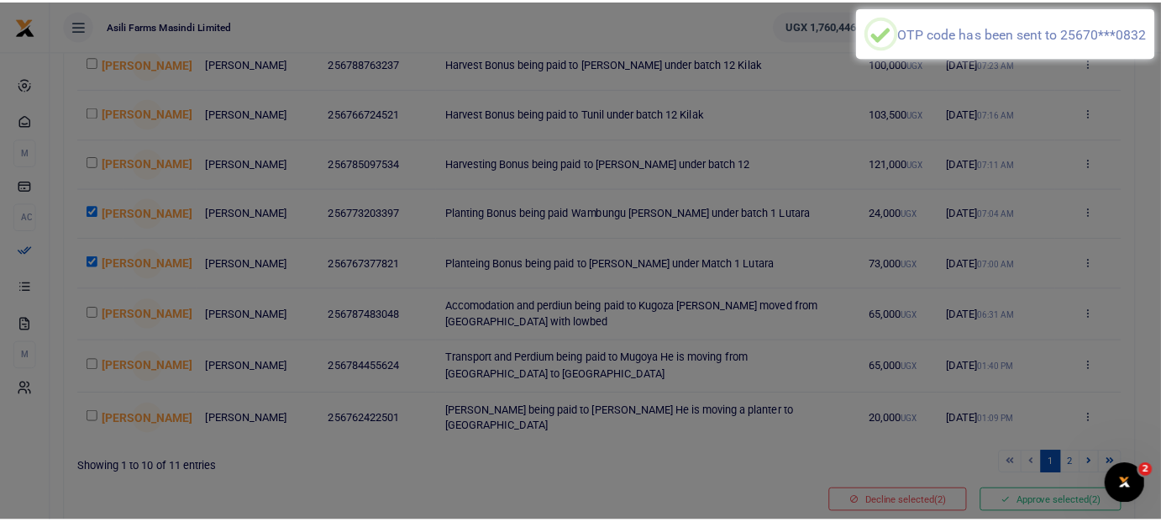
scroll to position [330, 0]
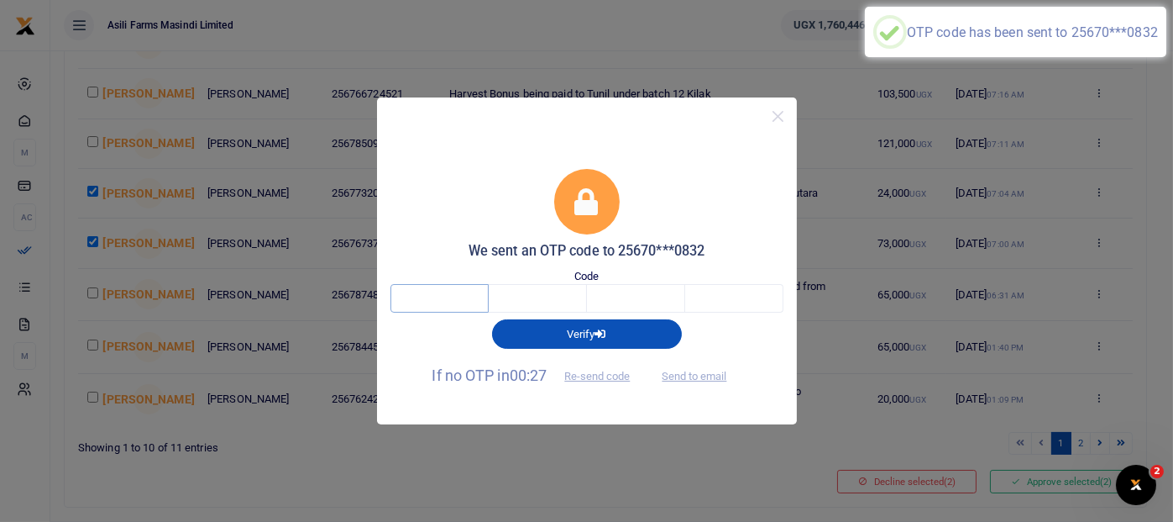
click at [438, 297] on input "text" at bounding box center [440, 298] width 98 height 29
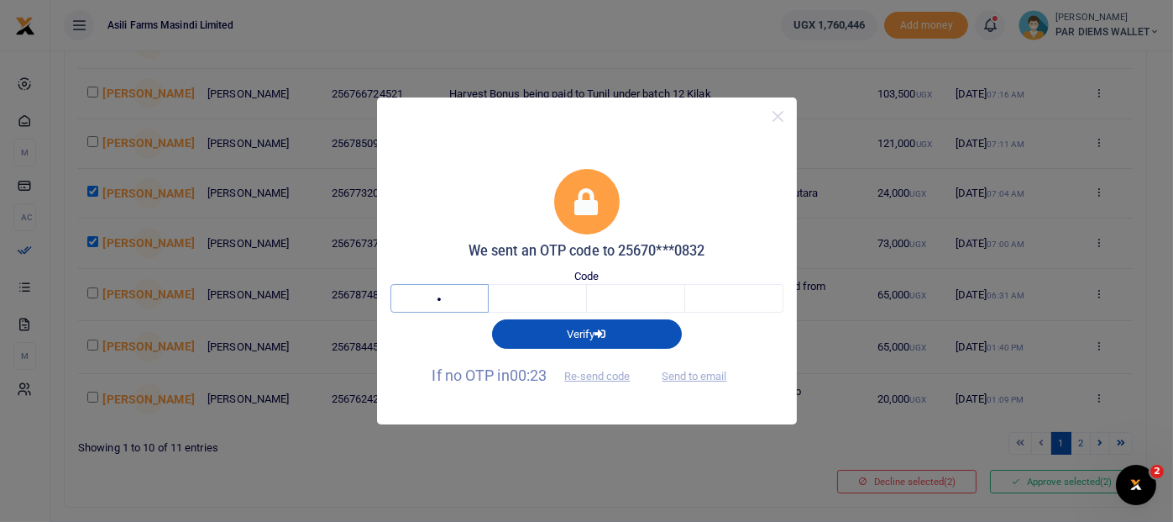
type input "2"
type input "0"
type input "2"
type input "8"
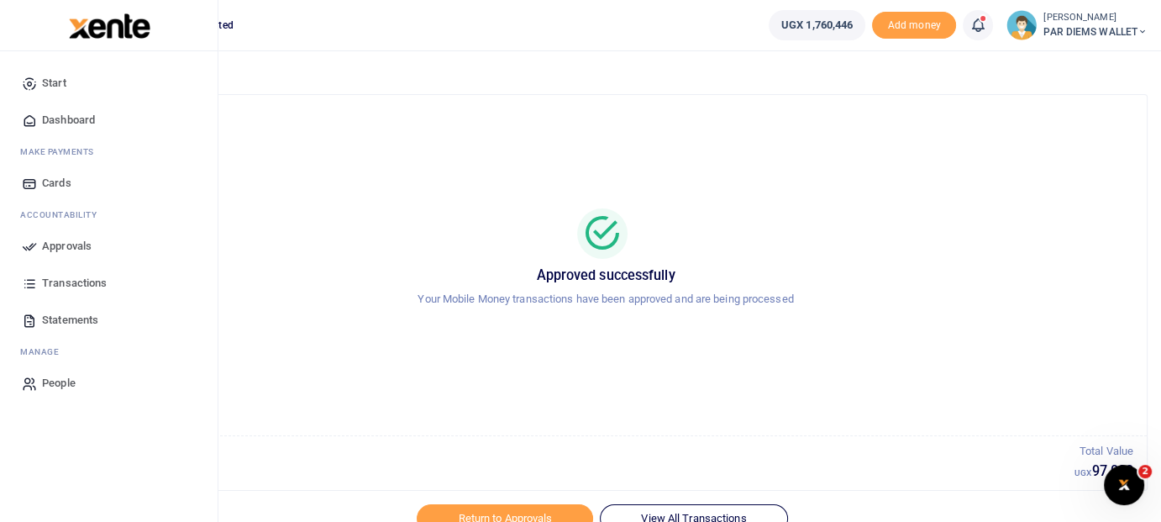
click at [71, 252] on span "Approvals" at bounding box center [67, 246] width 50 height 17
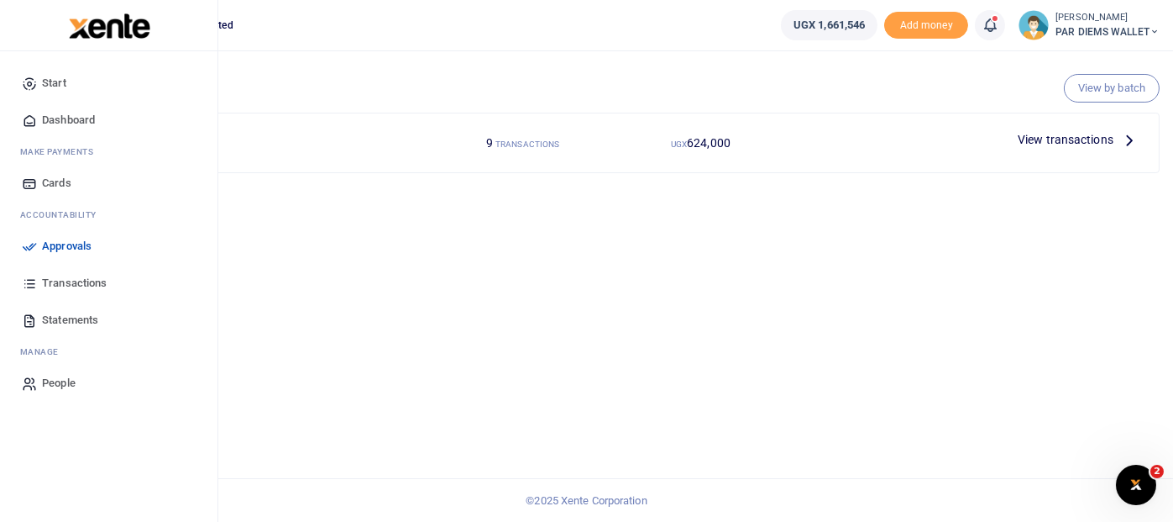
click at [69, 276] on span "Transactions" at bounding box center [74, 283] width 65 height 17
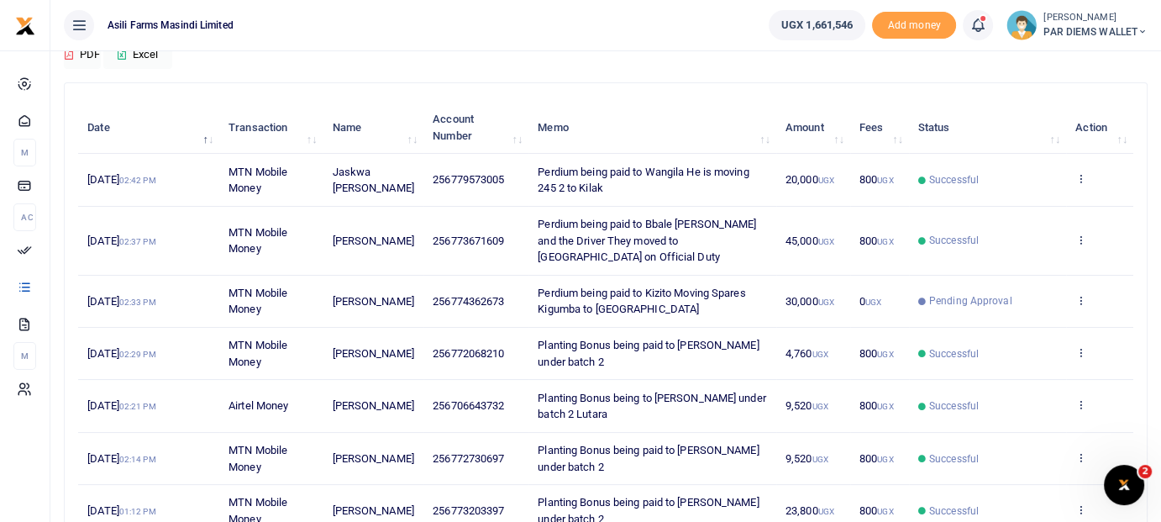
scroll to position [168, 0]
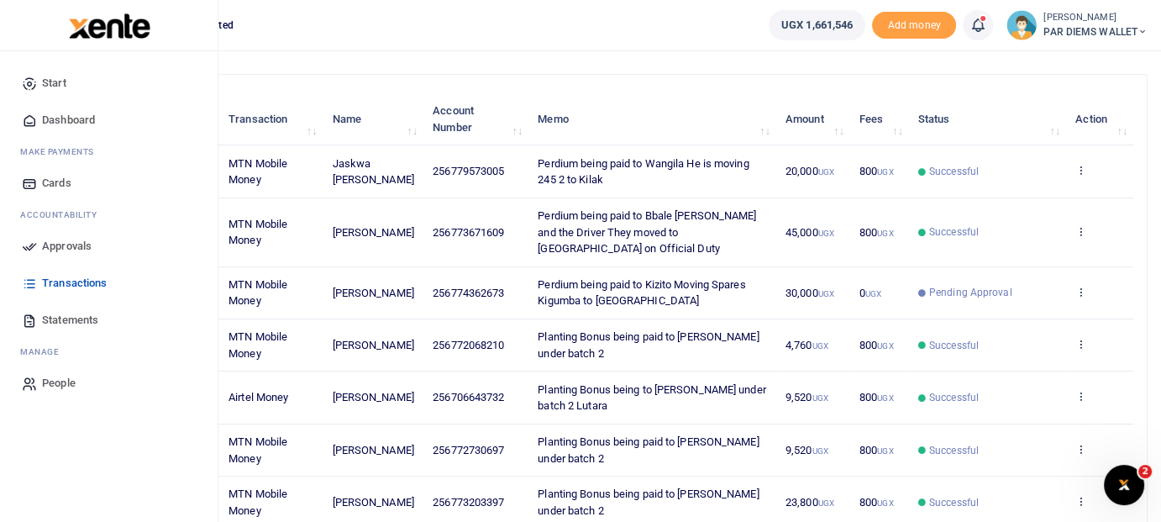
click at [62, 250] on span "Approvals" at bounding box center [67, 246] width 50 height 17
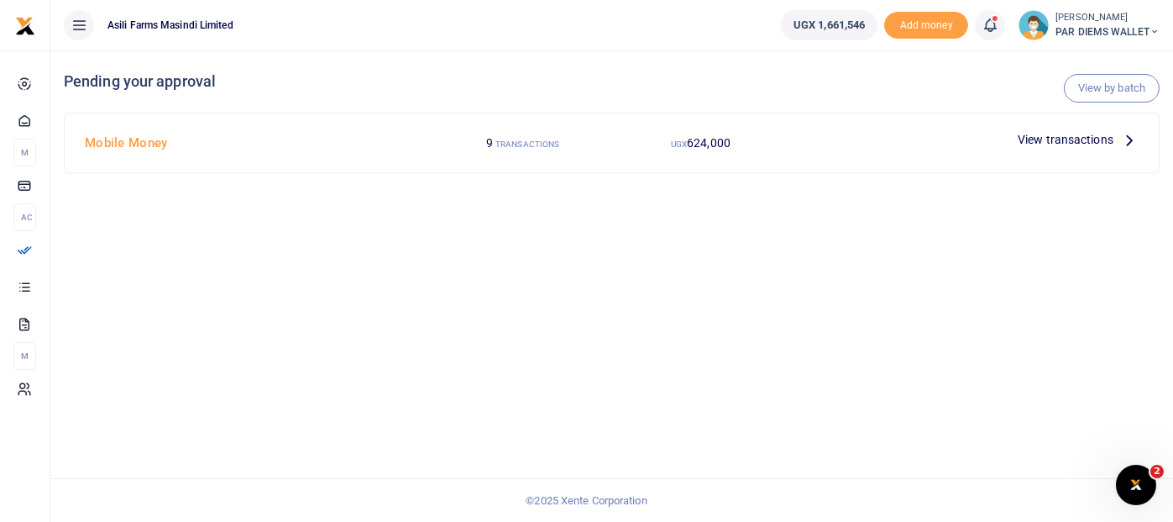
click at [1131, 139] on icon at bounding box center [1130, 139] width 18 height 18
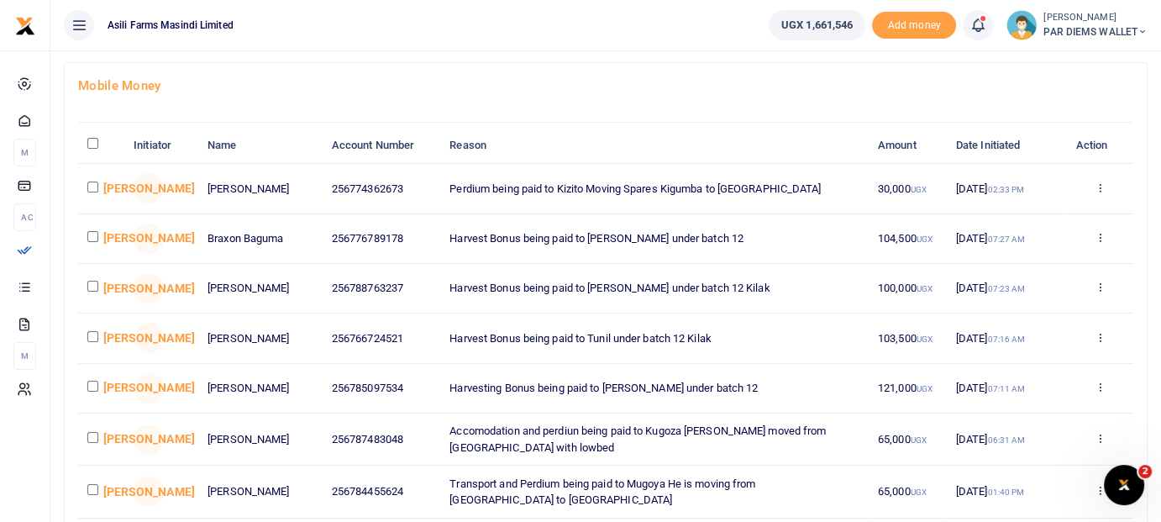
scroll to position [84, 0]
click at [91, 194] on input "checkbox" at bounding box center [92, 188] width 11 height 11
checkbox input "true"
click at [1102, 195] on icon at bounding box center [1099, 189] width 11 height 12
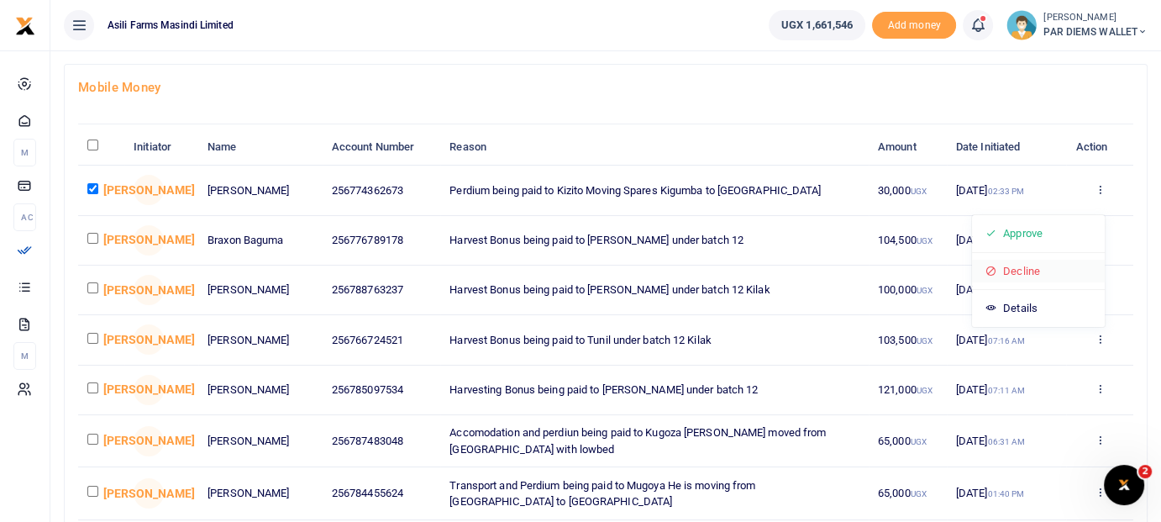
click at [1030, 265] on link "Decline" at bounding box center [1038, 272] width 133 height 24
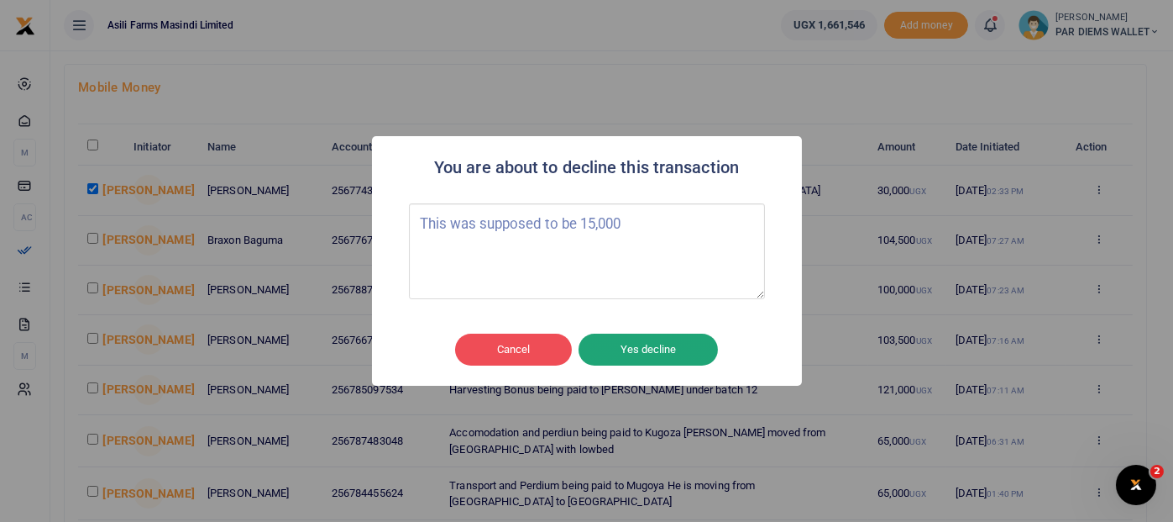
type textarea "This was supposed to be 15,000"
click at [653, 348] on button "Yes decline" at bounding box center [648, 349] width 139 height 32
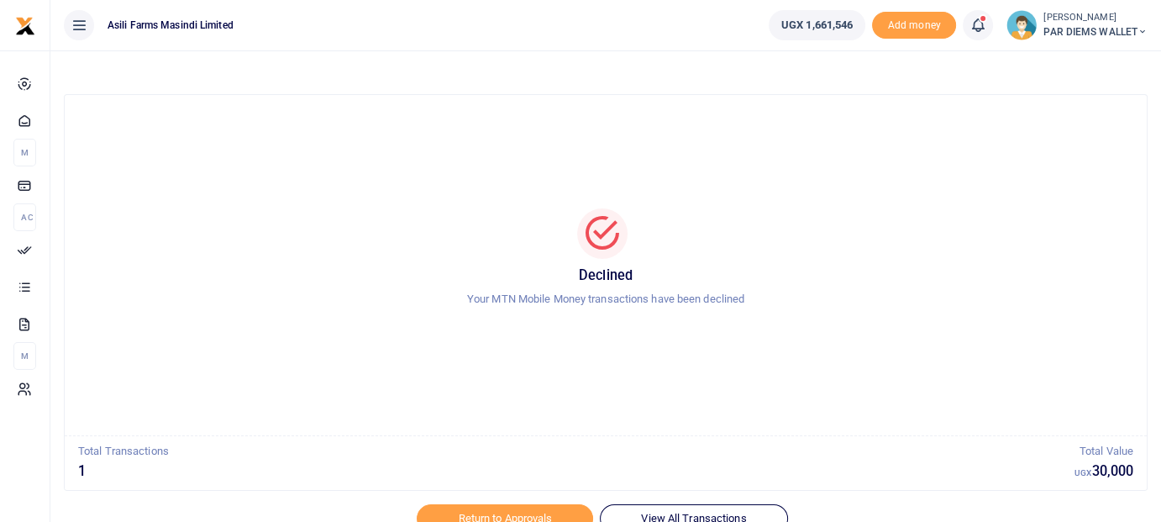
scroll to position [74, 0]
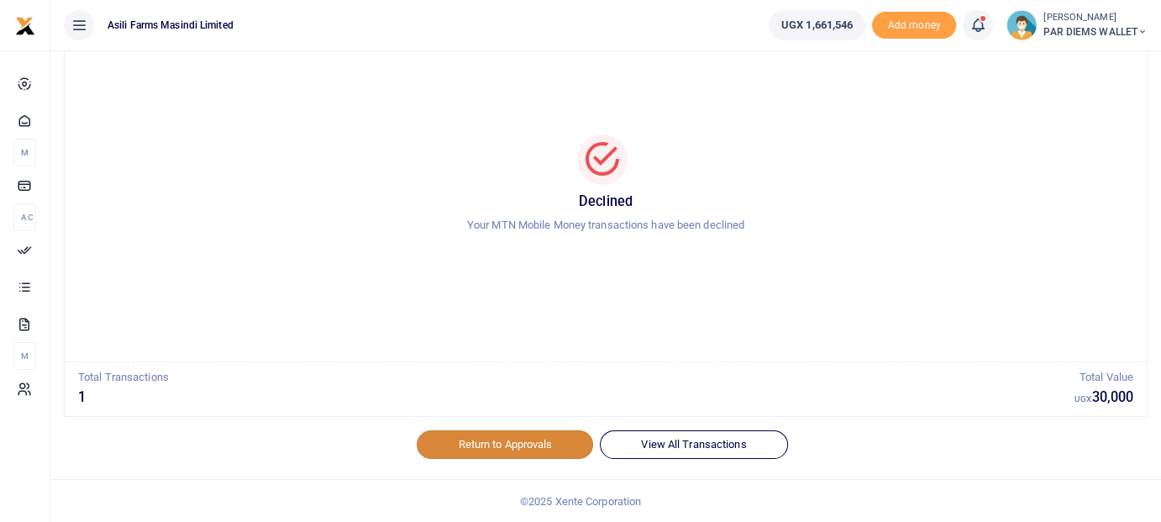
click at [527, 445] on link "Return to Approvals" at bounding box center [505, 444] width 176 height 29
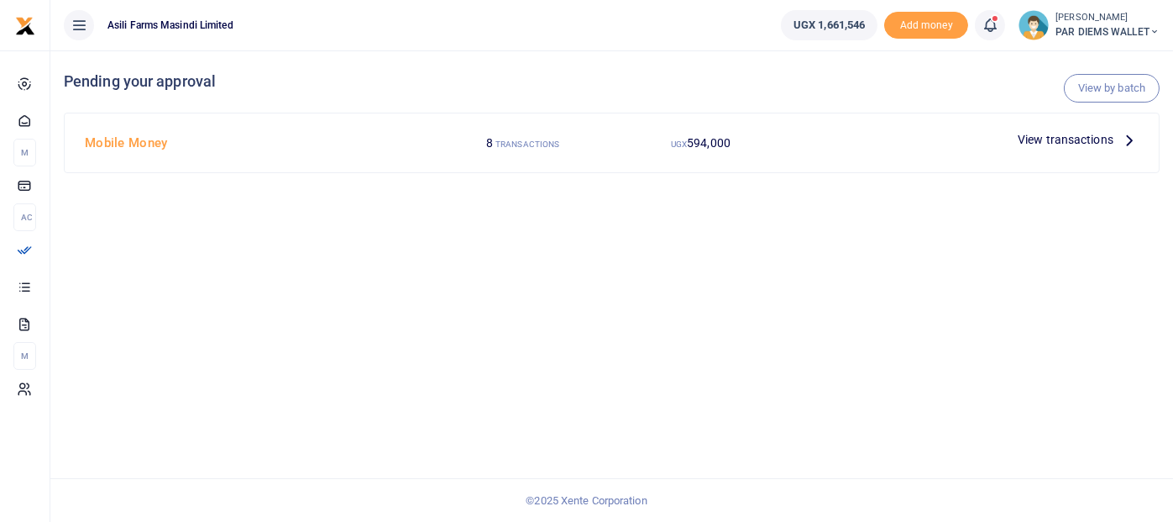
click at [1131, 140] on icon at bounding box center [1130, 139] width 18 height 18
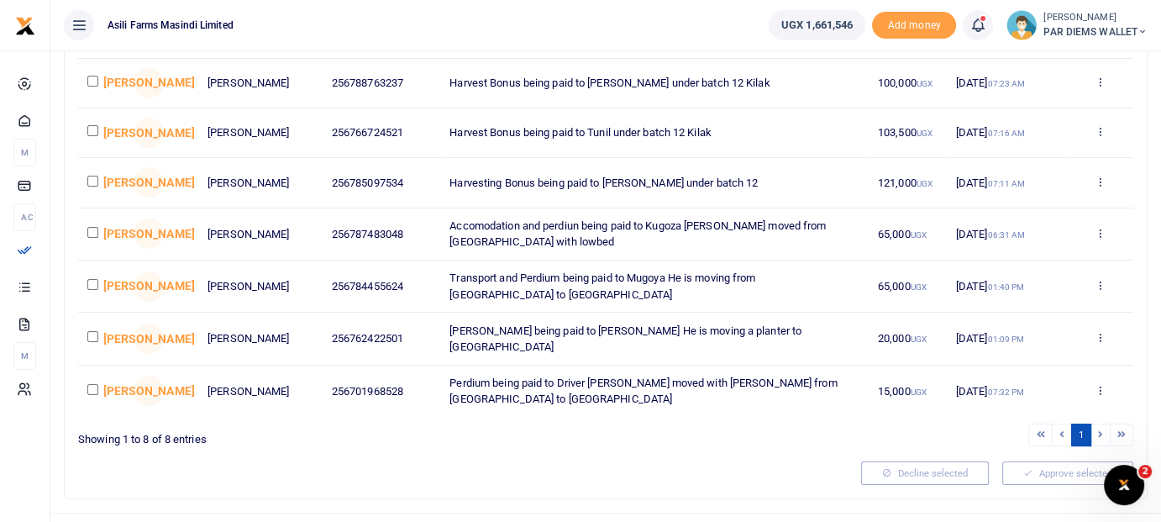
scroll to position [252, 0]
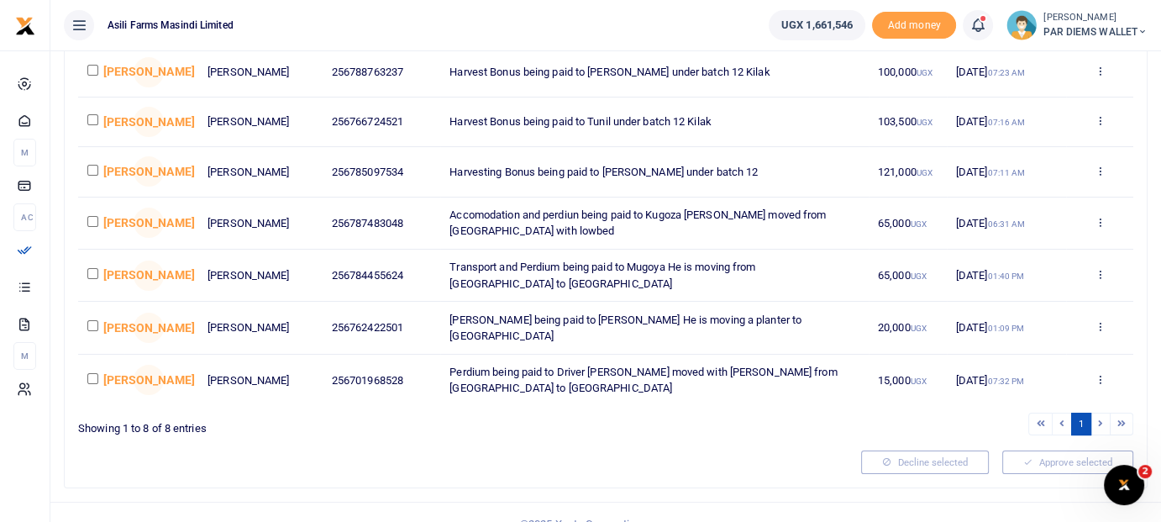
click at [92, 125] on input "checkbox" at bounding box center [92, 119] width 11 height 11
checkbox input "true"
click at [95, 197] on td at bounding box center [101, 172] width 46 height 50
click at [92, 176] on input "checkbox" at bounding box center [92, 170] width 11 height 11
checkbox input "true"
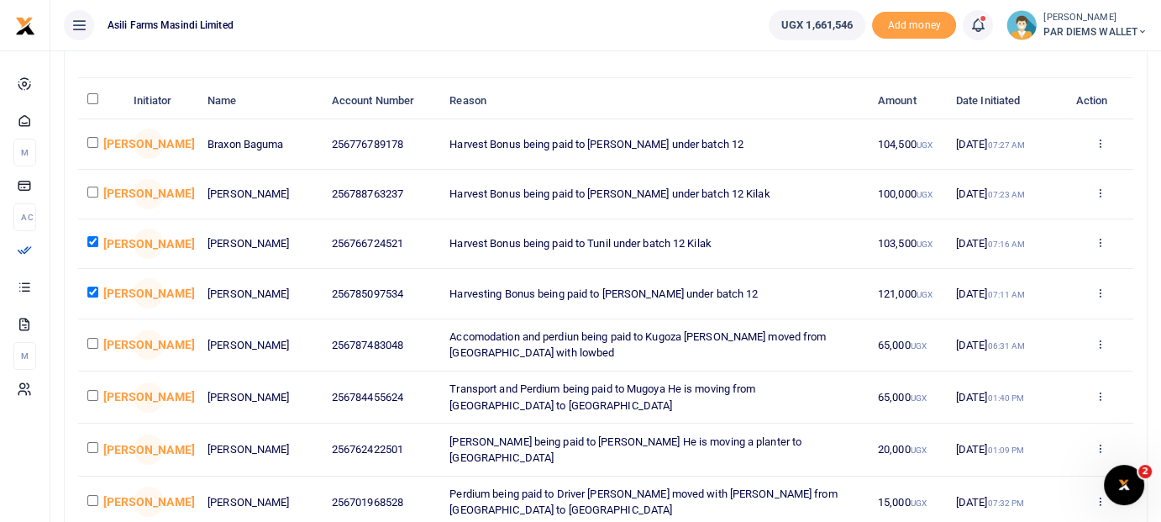
scroll to position [84, 0]
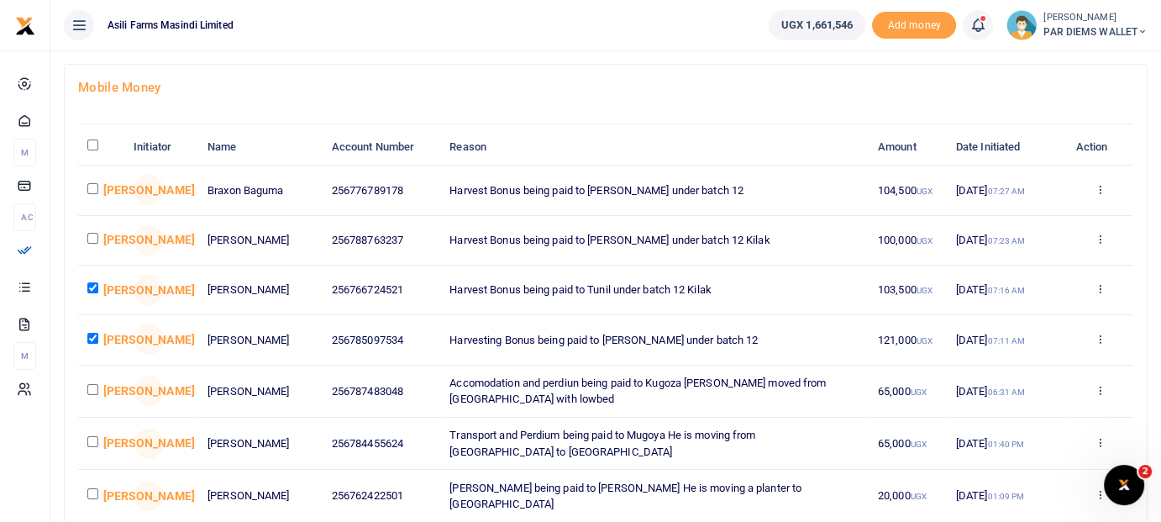
click at [94, 194] on input "checkbox" at bounding box center [92, 188] width 11 height 11
checkbox input "true"
click at [94, 244] on input "checkbox" at bounding box center [92, 238] width 11 height 11
checkbox input "true"
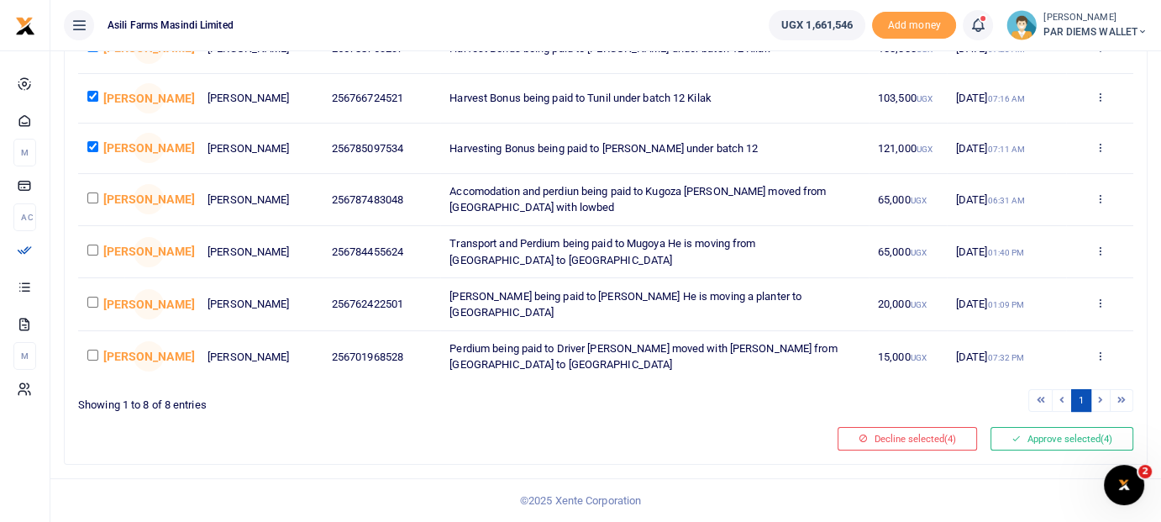
scroll to position [297, 0]
click at [1032, 434] on button "Approve selected (4)" at bounding box center [1061, 439] width 143 height 24
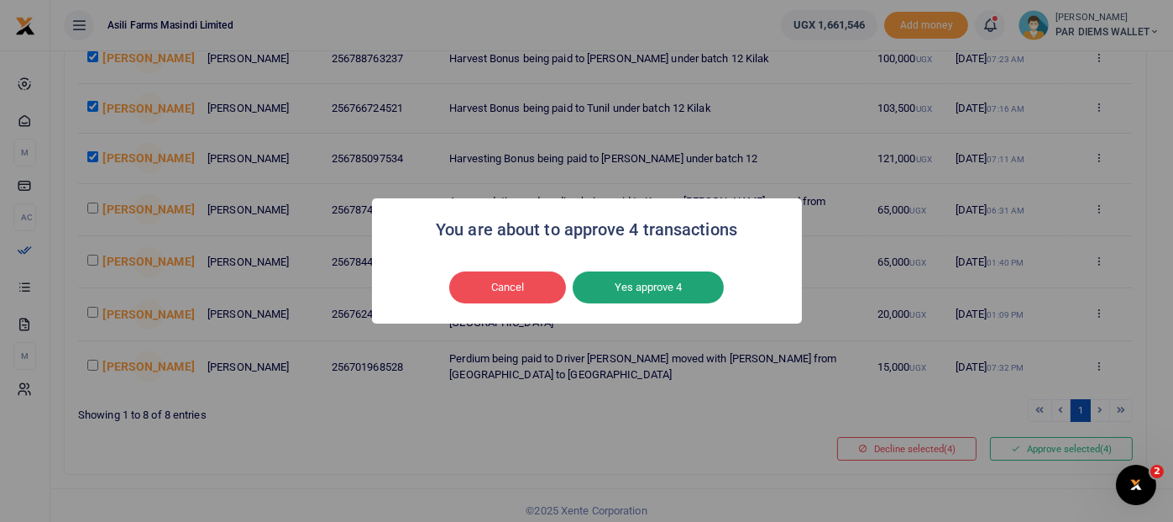
click at [637, 288] on button "Yes approve 4" at bounding box center [648, 287] width 151 height 32
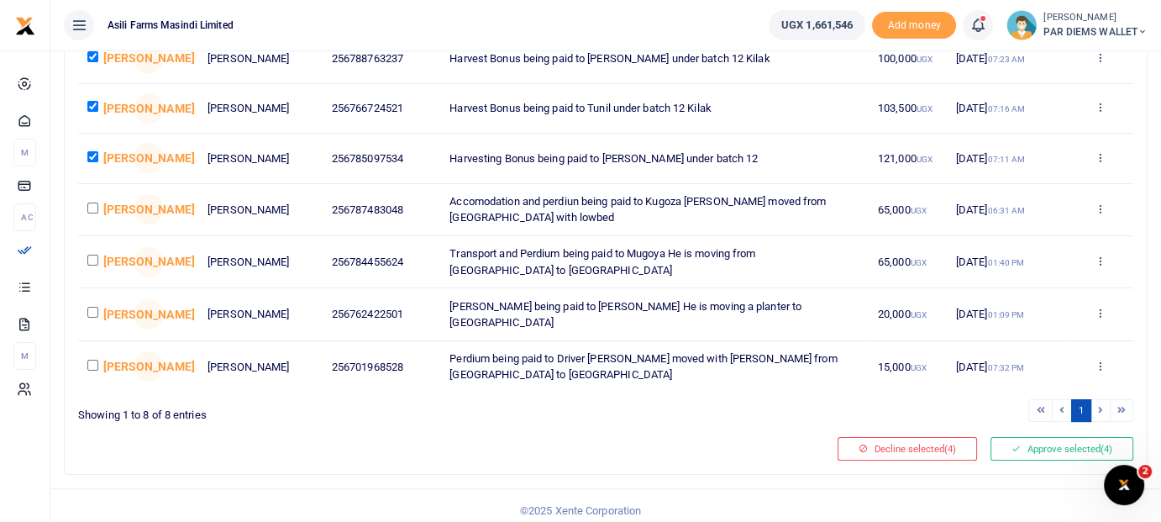
scroll to position [249, 0]
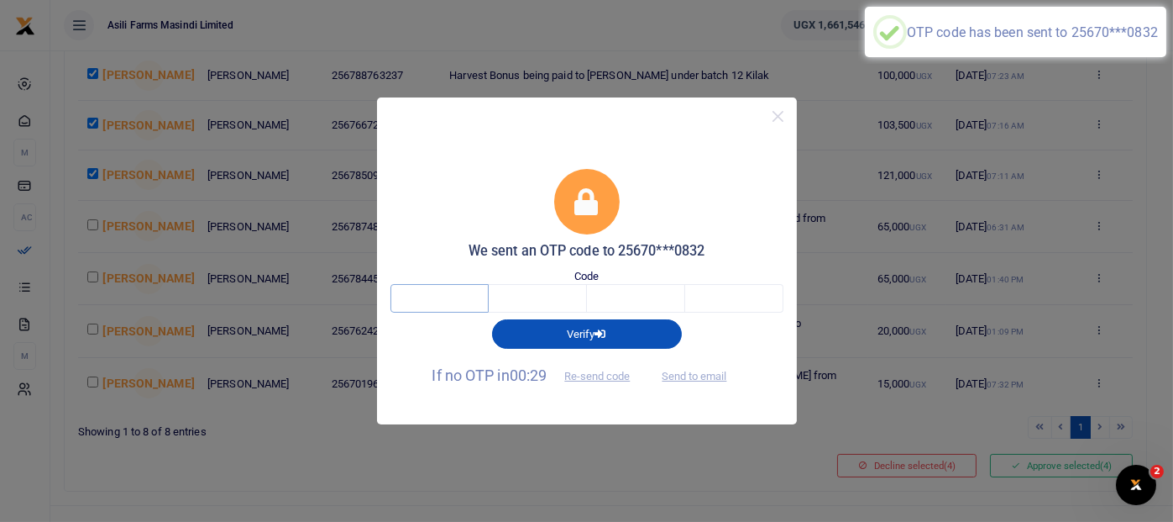
click at [433, 297] on input "text" at bounding box center [440, 298] width 98 height 29
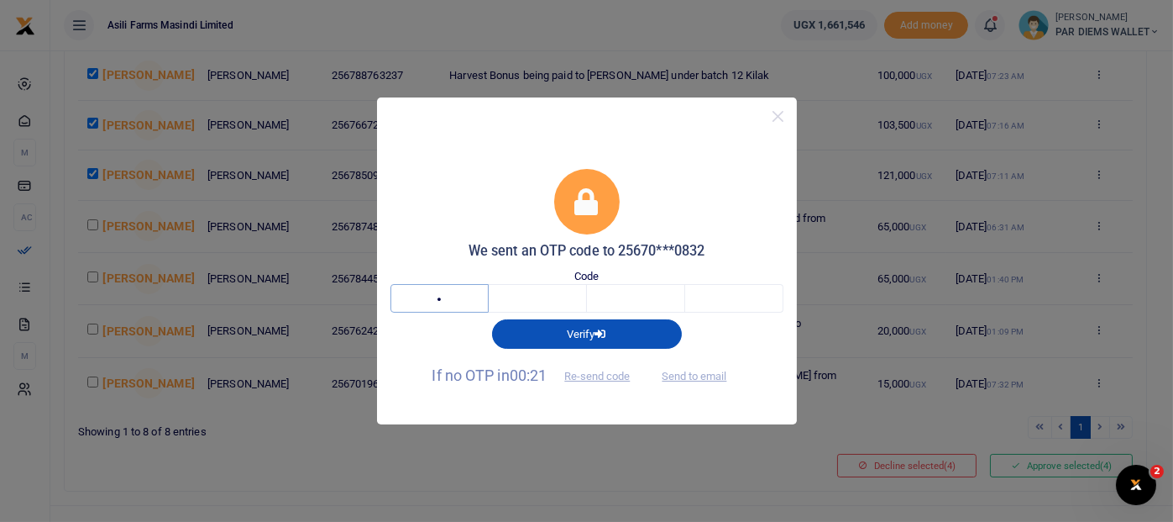
type input "4"
type input "0"
type input "7"
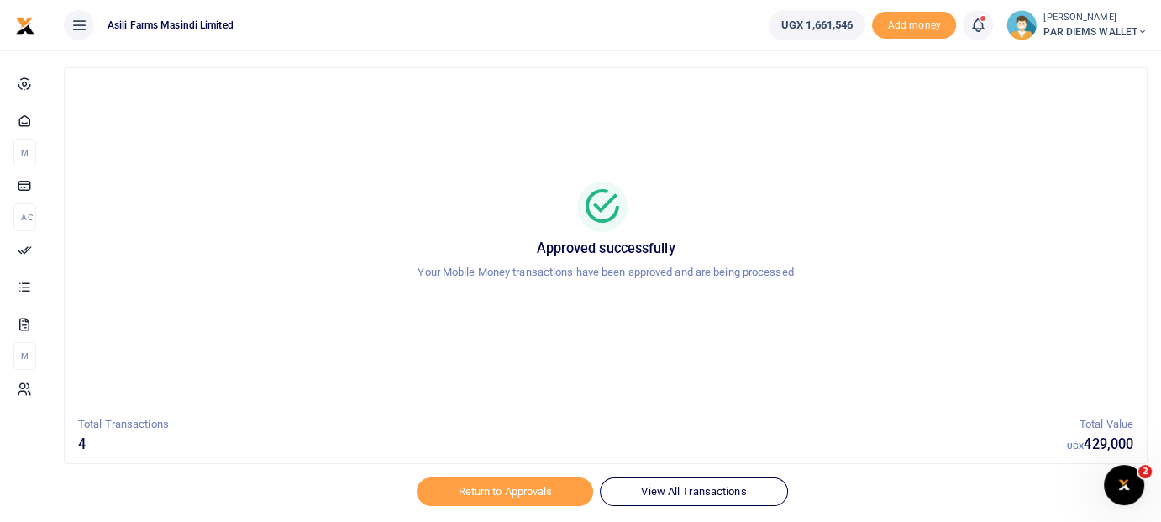
scroll to position [74, 0]
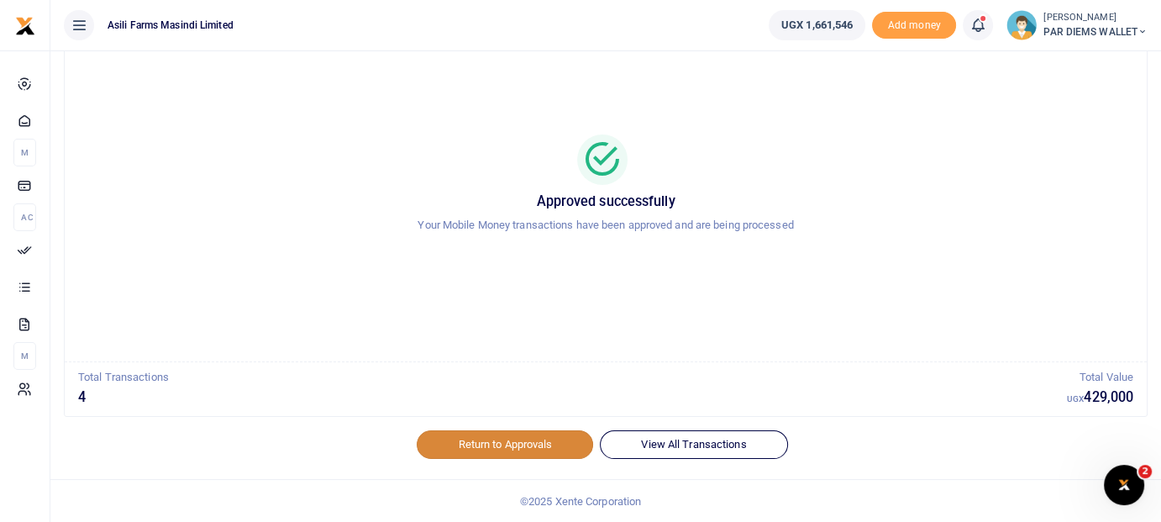
click at [563, 448] on link "Return to Approvals" at bounding box center [505, 444] width 176 height 29
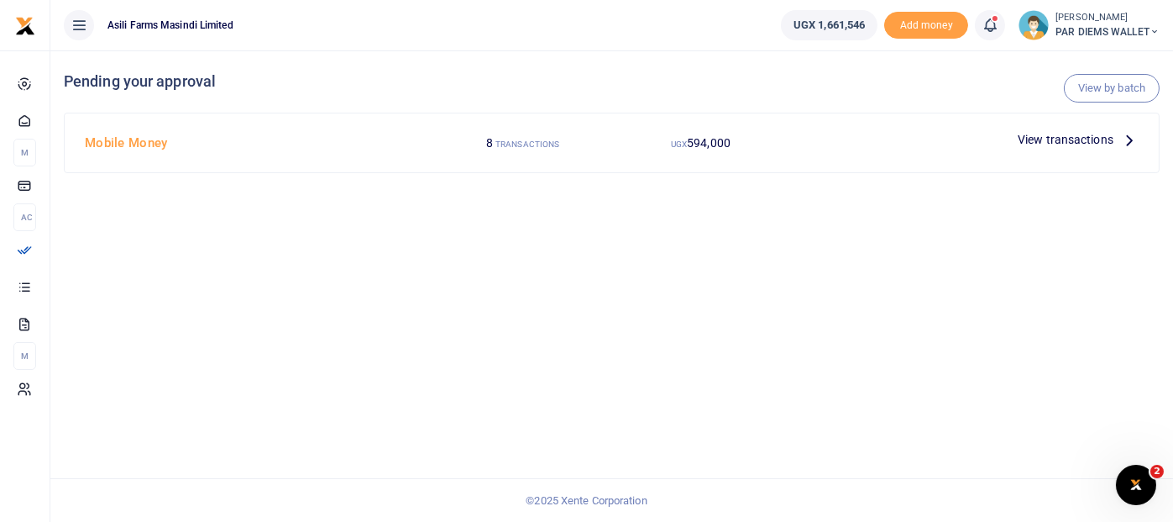
click at [1129, 143] on icon at bounding box center [1130, 139] width 18 height 18
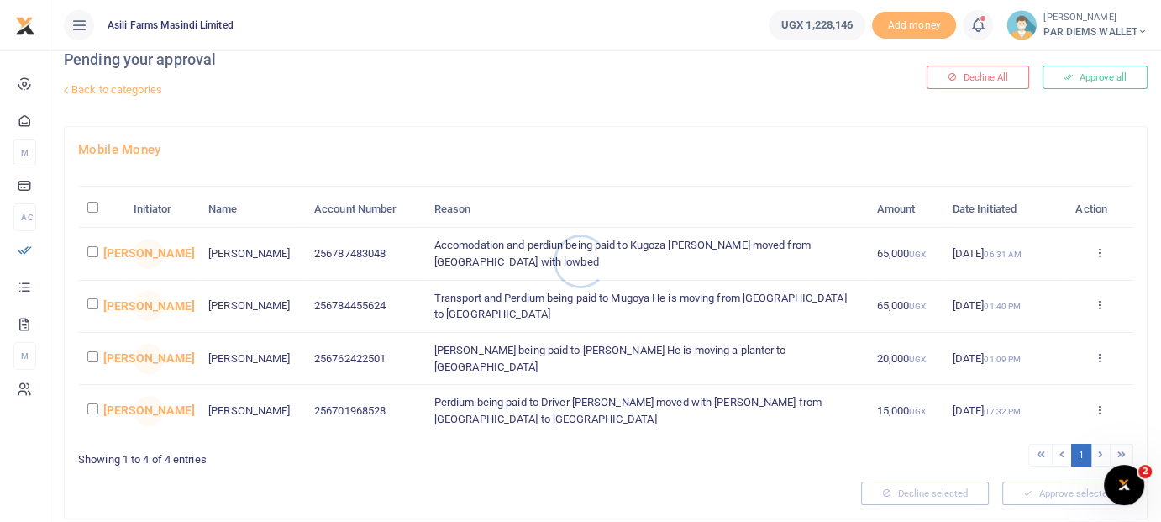
scroll to position [62, 0]
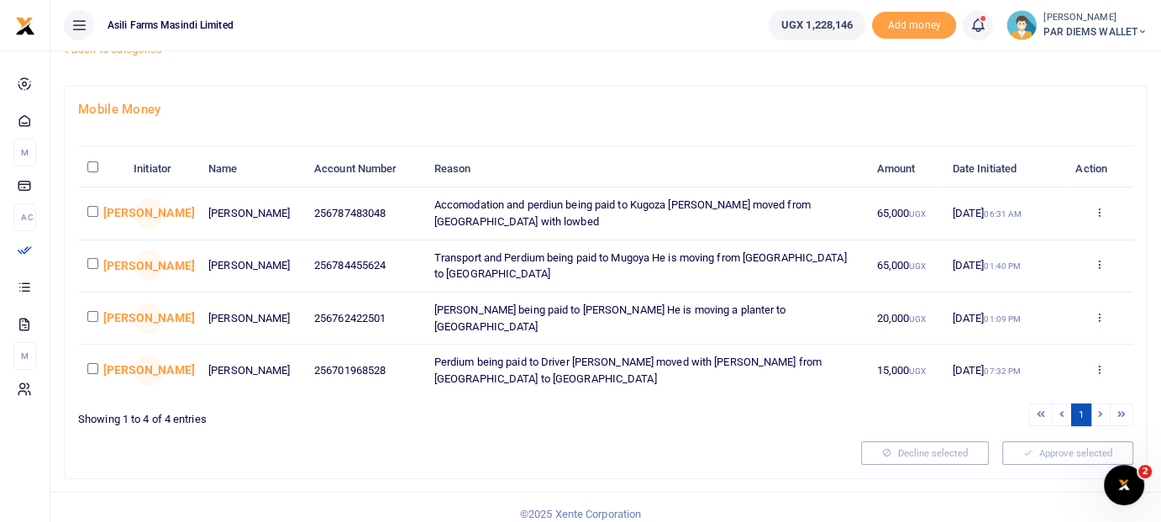
click at [1102, 311] on icon at bounding box center [1099, 317] width 11 height 12
click at [1020, 378] on link "Decline" at bounding box center [1038, 376] width 133 height 24
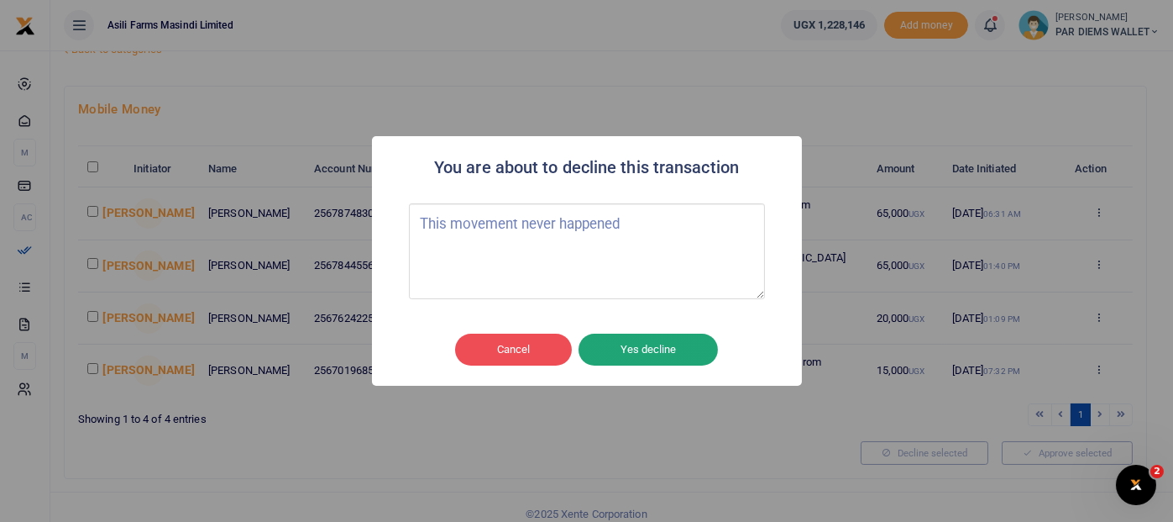
type textarea "This movement never happened"
click at [646, 349] on button "Yes decline" at bounding box center [648, 349] width 139 height 32
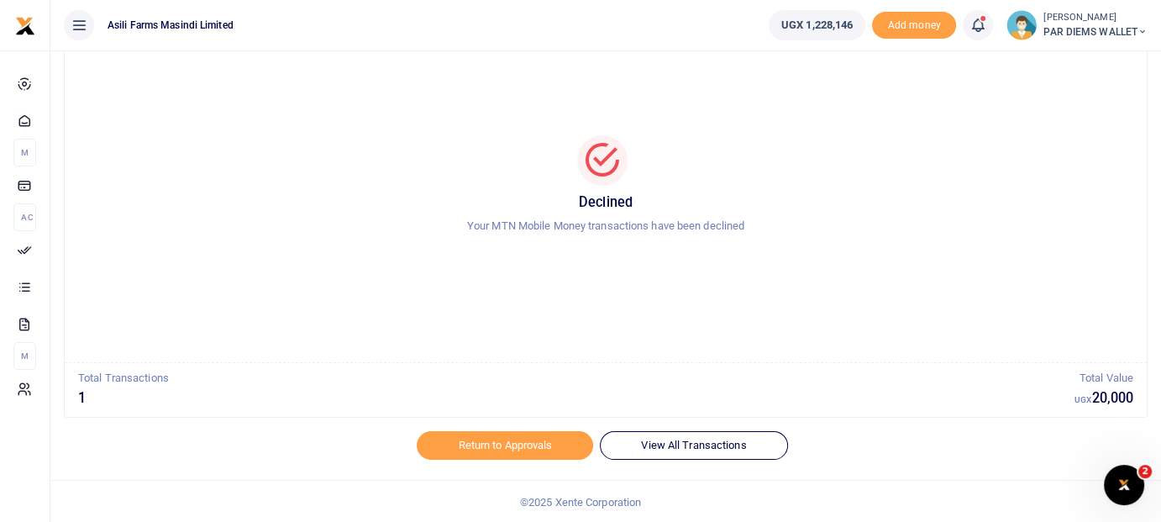
scroll to position [74, 0]
click at [515, 450] on link "Return to Approvals" at bounding box center [505, 444] width 176 height 29
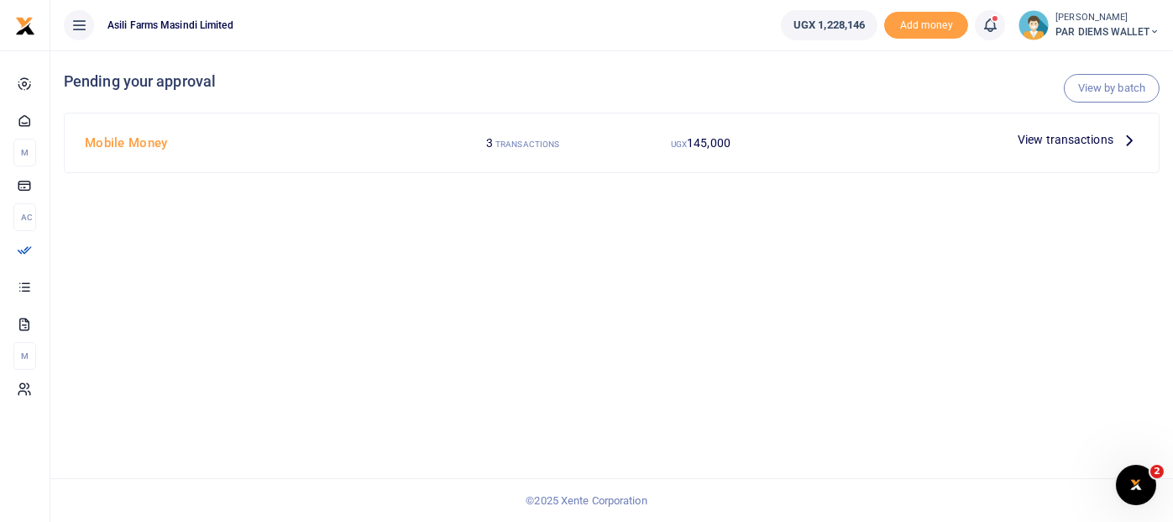
click at [1132, 138] on icon at bounding box center [1130, 139] width 18 height 18
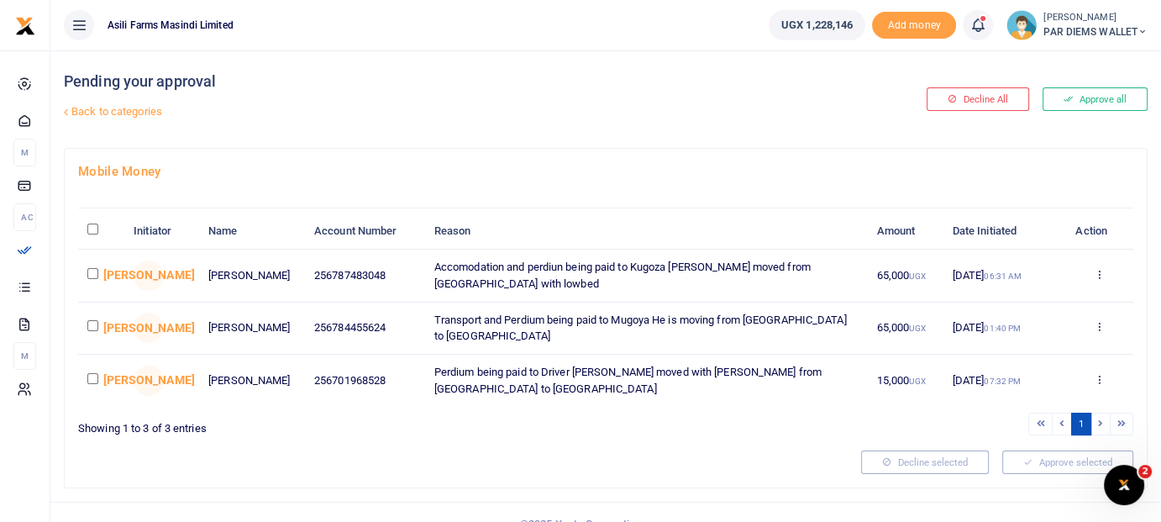
click at [94, 270] on input "checkbox" at bounding box center [92, 273] width 11 height 11
checkbox input "true"
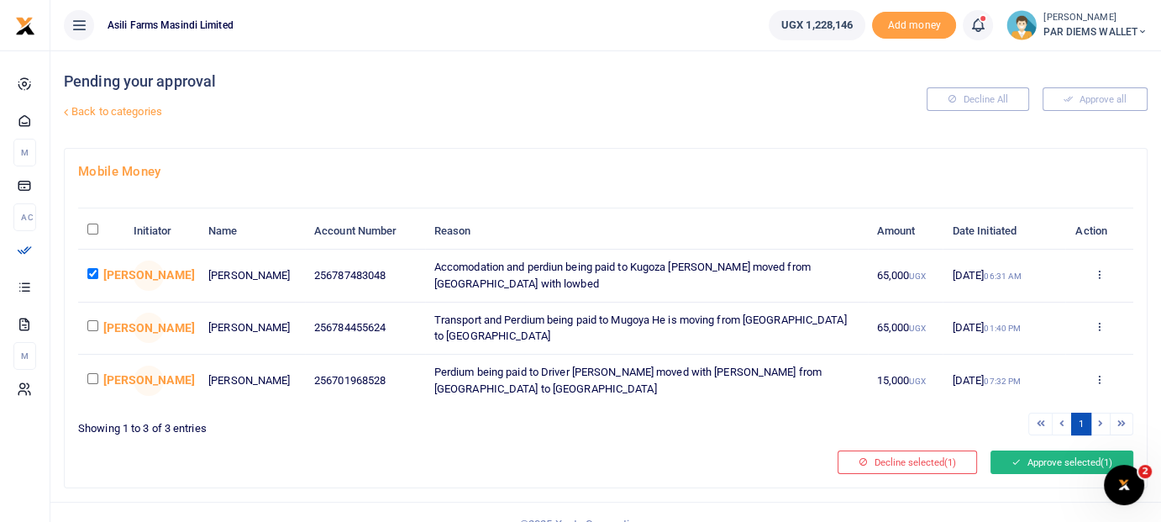
click at [1027, 451] on button "Approve selected (1)" at bounding box center [1061, 462] width 143 height 24
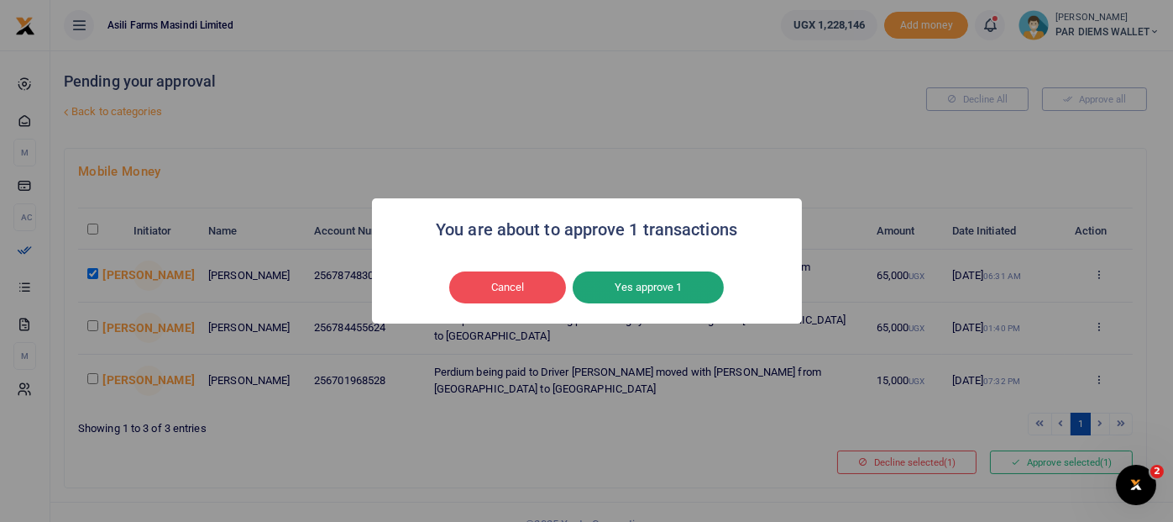
click at [663, 288] on button "Yes approve 1" at bounding box center [648, 287] width 151 height 32
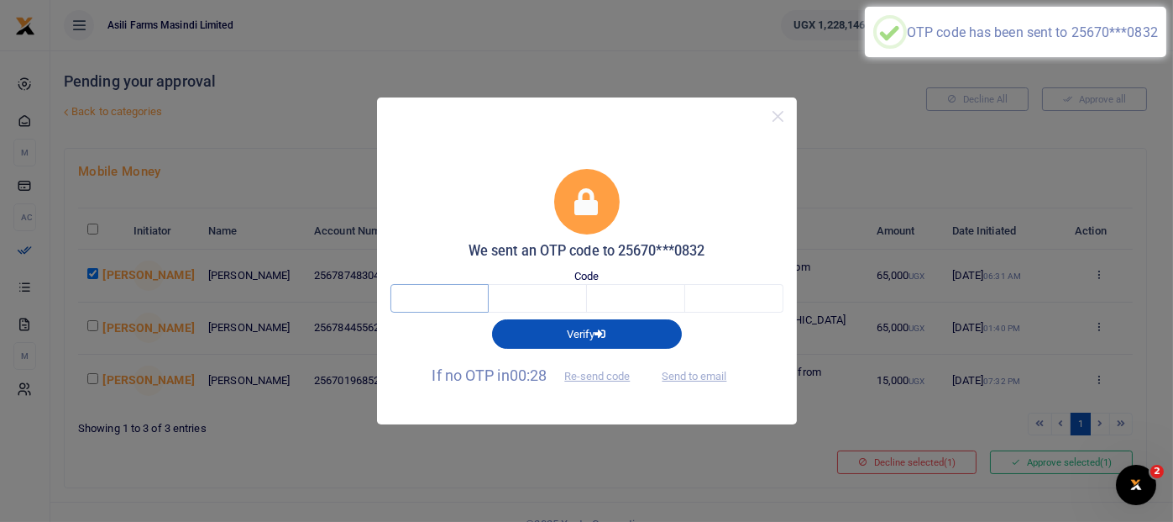
click at [449, 302] on input "text" at bounding box center [440, 298] width 98 height 29
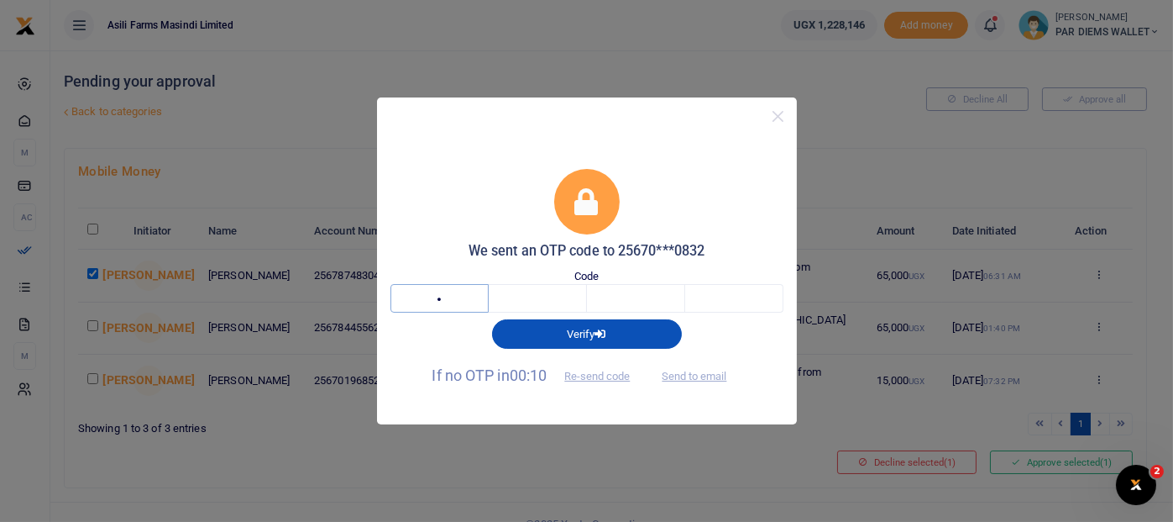
type input "2"
type input "3"
type input "4"
type input "2"
